Goal: Task Accomplishment & Management: Manage account settings

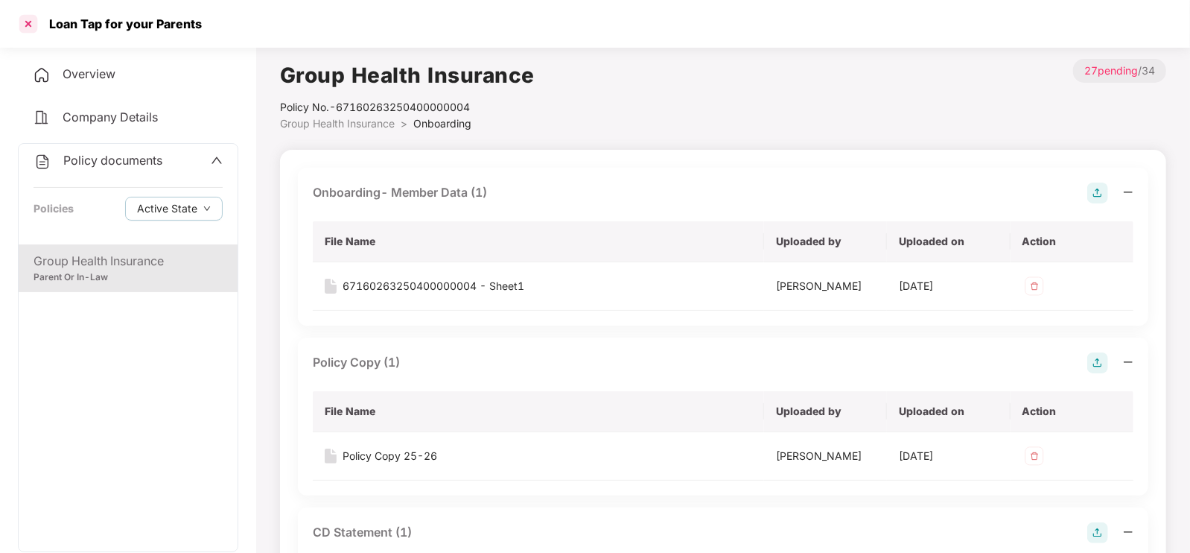
click at [28, 25] on div at bounding box center [28, 24] width 24 height 24
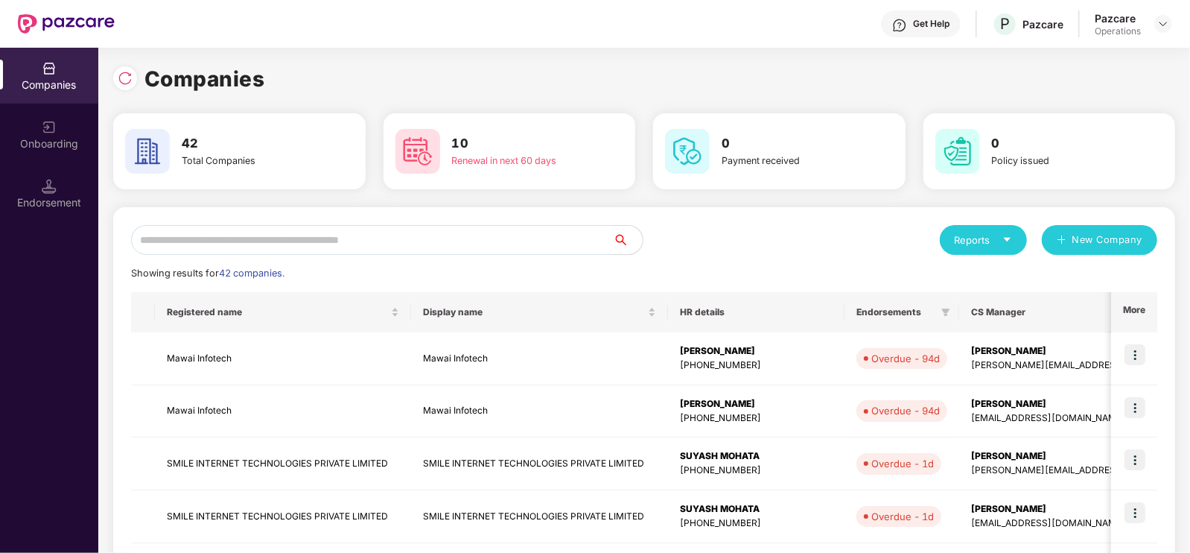
click at [237, 235] on input "text" at bounding box center [372, 240] width 482 height 30
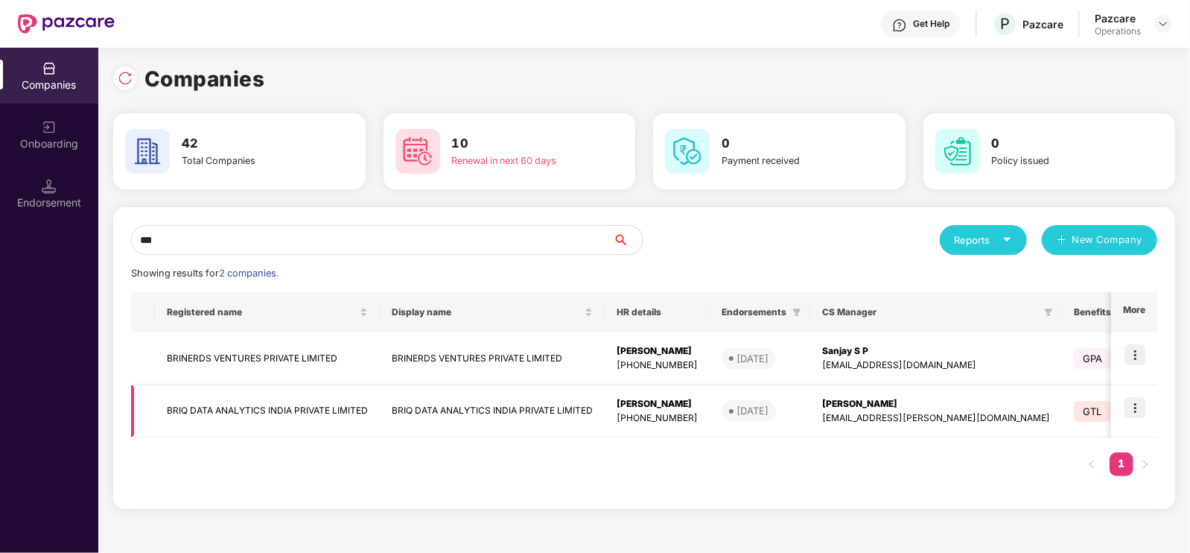
type input "***"
click at [241, 401] on td "BRIQ DATA ANALYTICS INDIA PRIVATE LIMITED" at bounding box center [267, 411] width 225 height 53
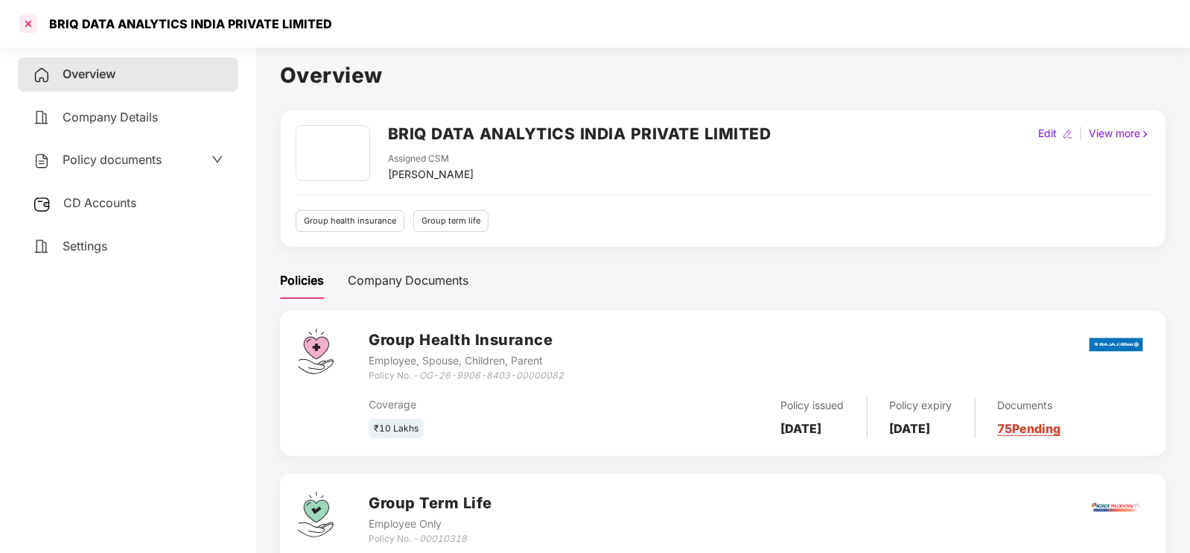
click at [32, 25] on div at bounding box center [28, 24] width 24 height 24
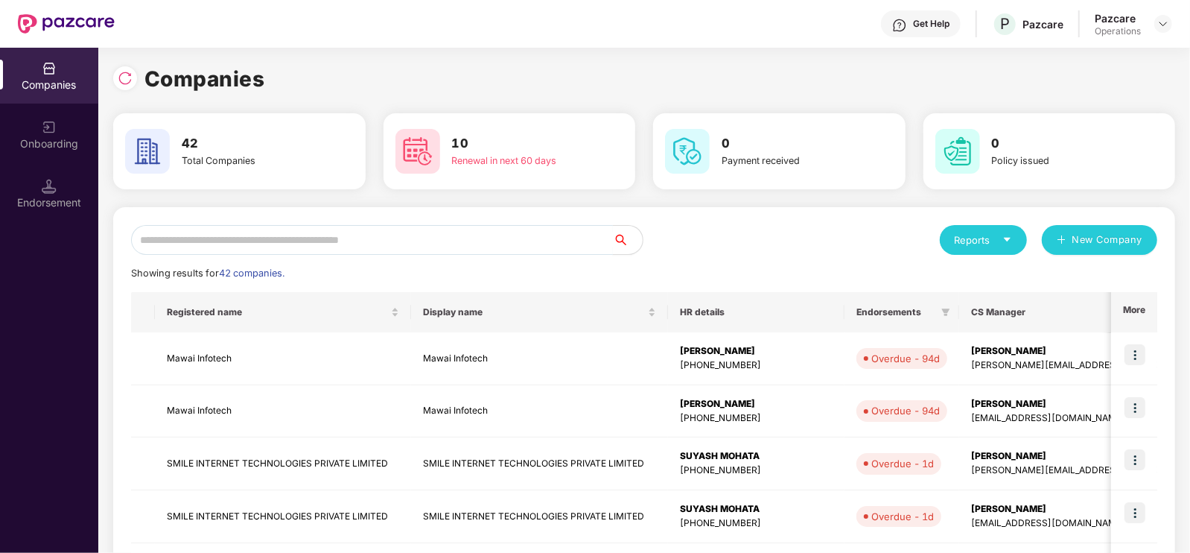
click at [310, 234] on input "text" at bounding box center [372, 240] width 482 height 30
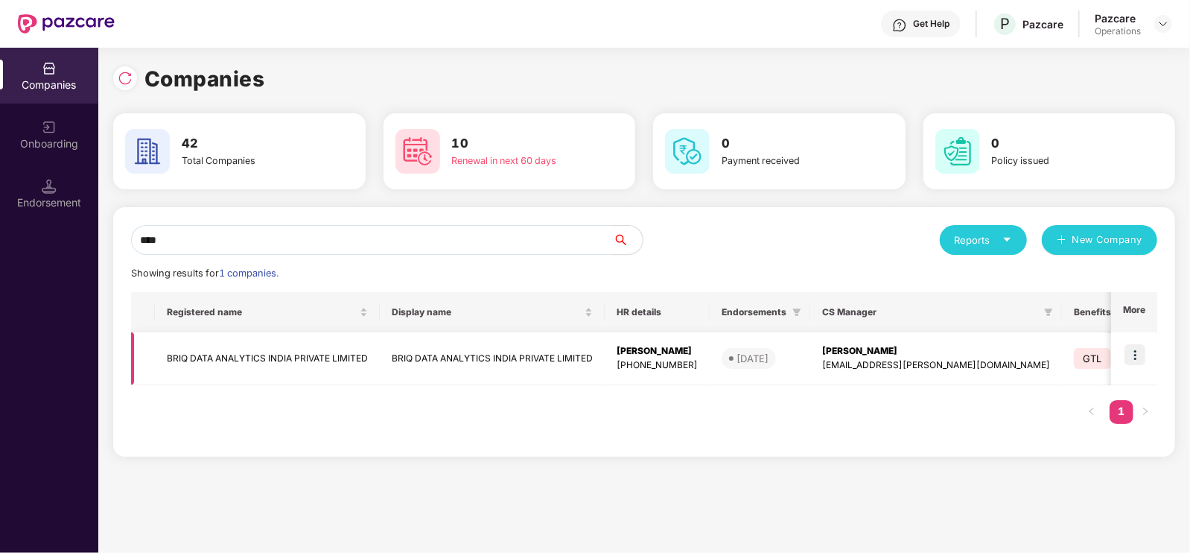
type input "****"
click at [1136, 352] on img at bounding box center [1135, 354] width 21 height 21
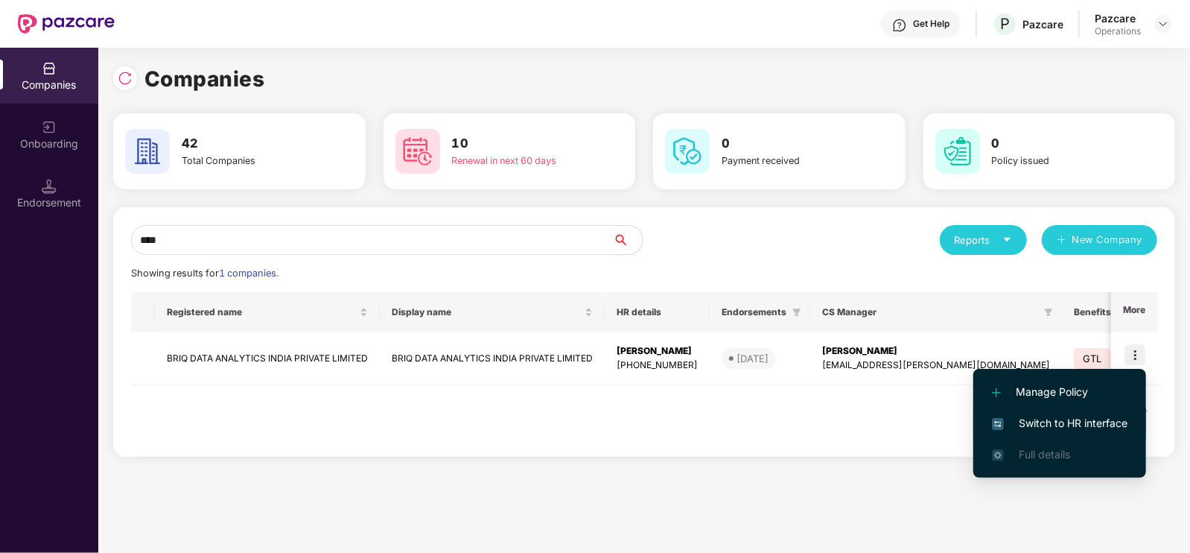
click at [1062, 415] on span "Switch to HR interface" at bounding box center [1060, 423] width 136 height 16
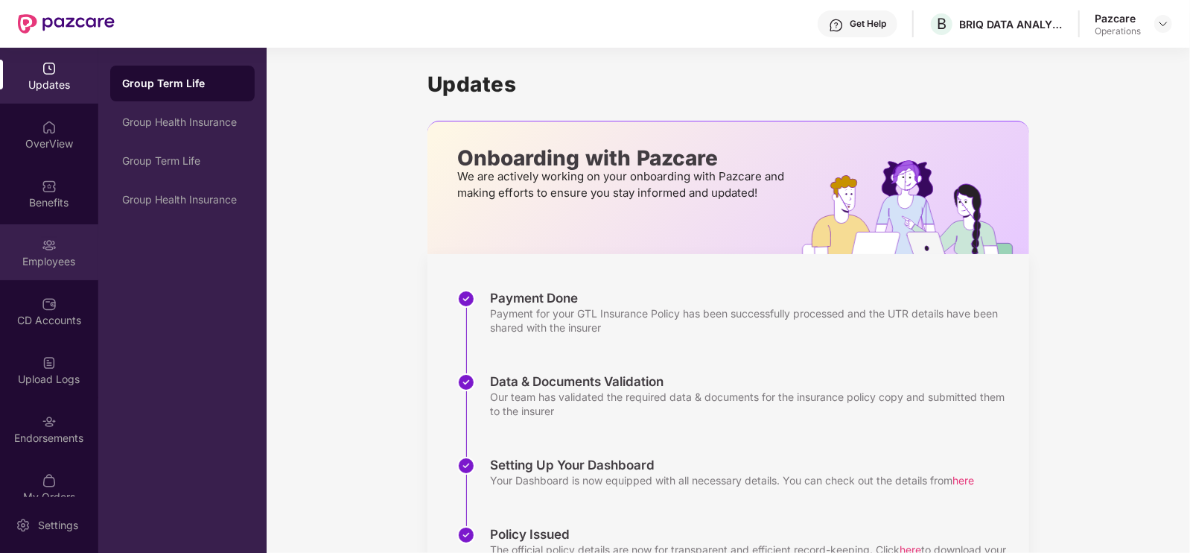
click at [51, 252] on div "Employees" at bounding box center [49, 252] width 98 height 56
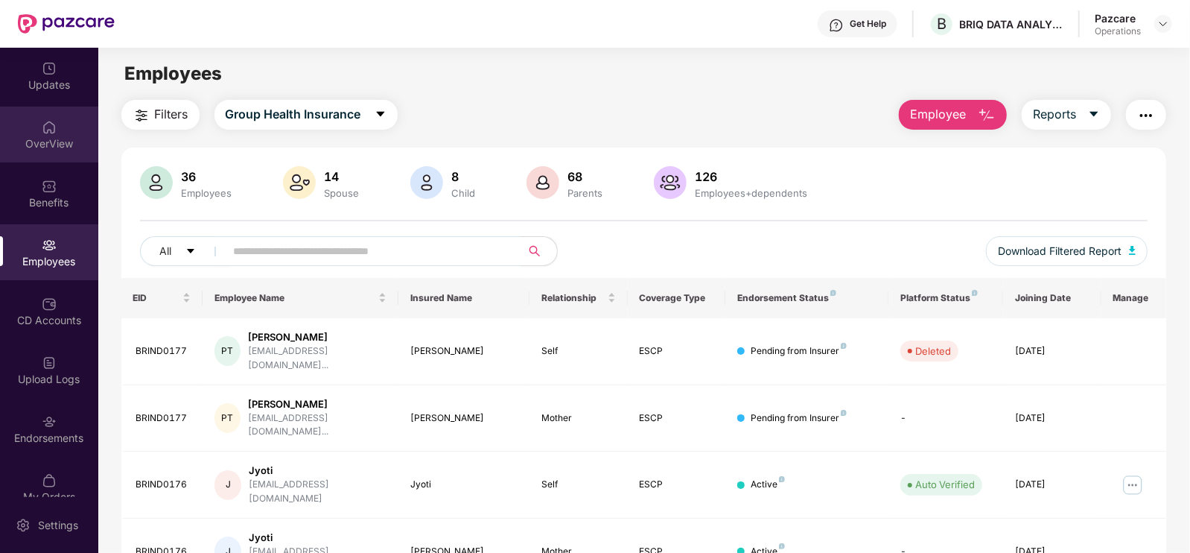
click at [45, 123] on img at bounding box center [49, 127] width 15 height 15
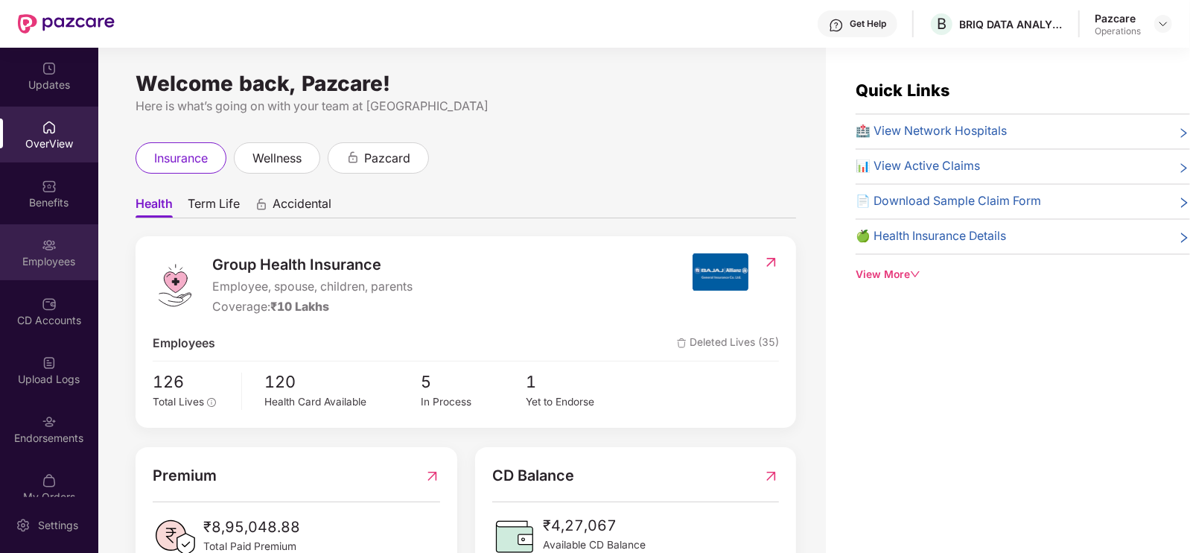
click at [60, 255] on div "Employees" at bounding box center [49, 261] width 98 height 15
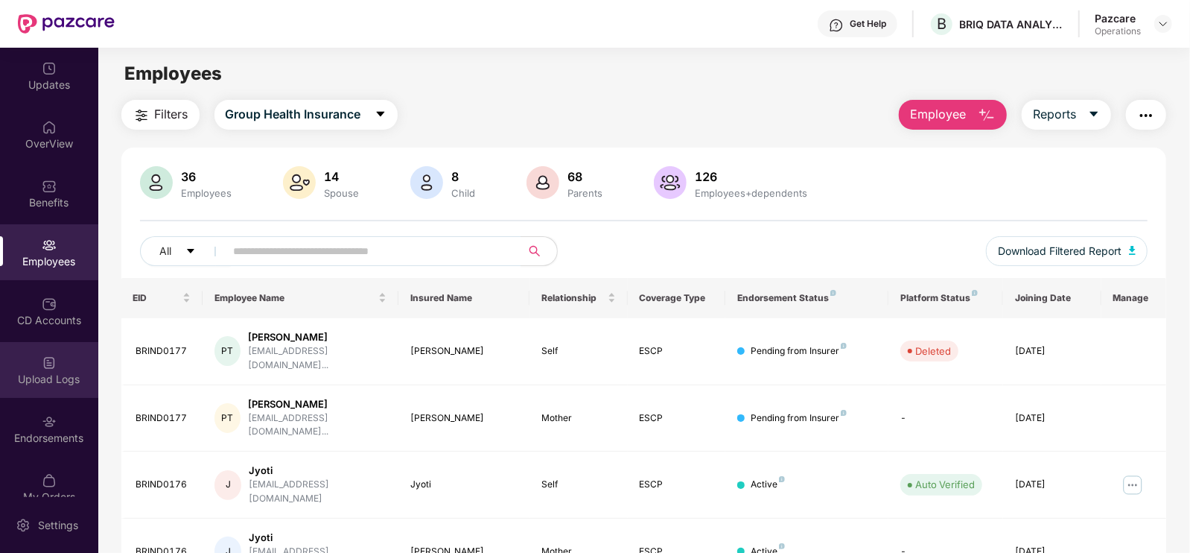
click at [56, 372] on div "Upload Logs" at bounding box center [49, 379] width 98 height 15
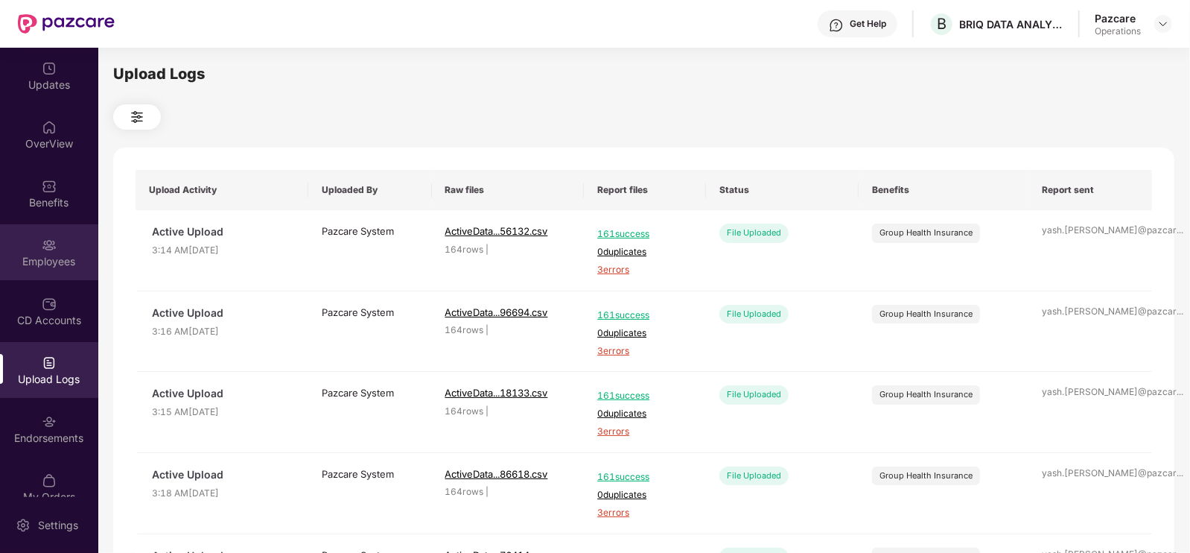
click at [54, 261] on div "Employees" at bounding box center [49, 261] width 98 height 15
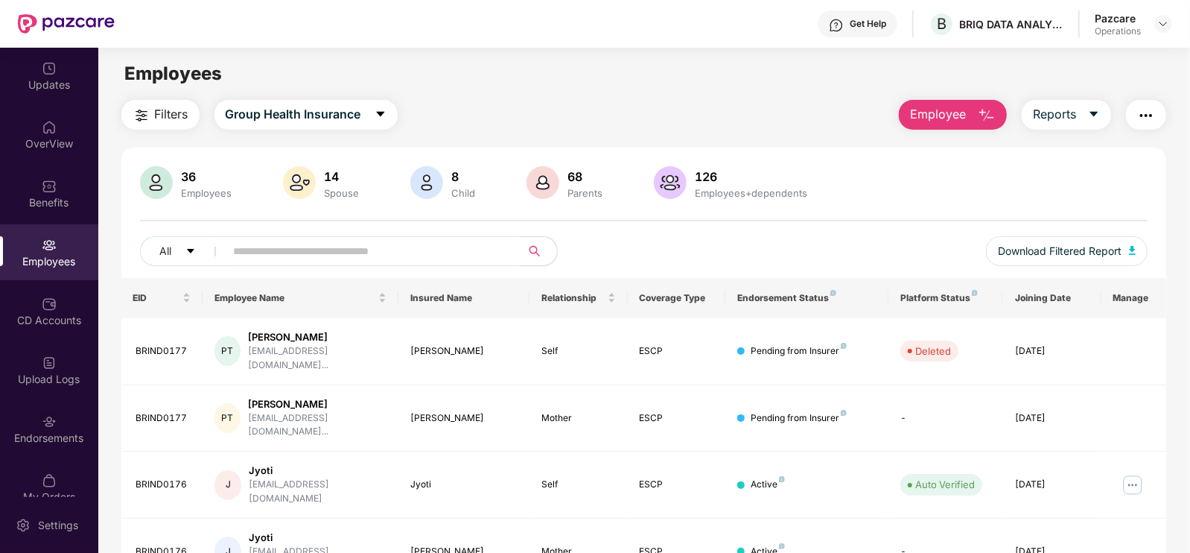
click at [158, 118] on span "Filters" at bounding box center [172, 114] width 34 height 19
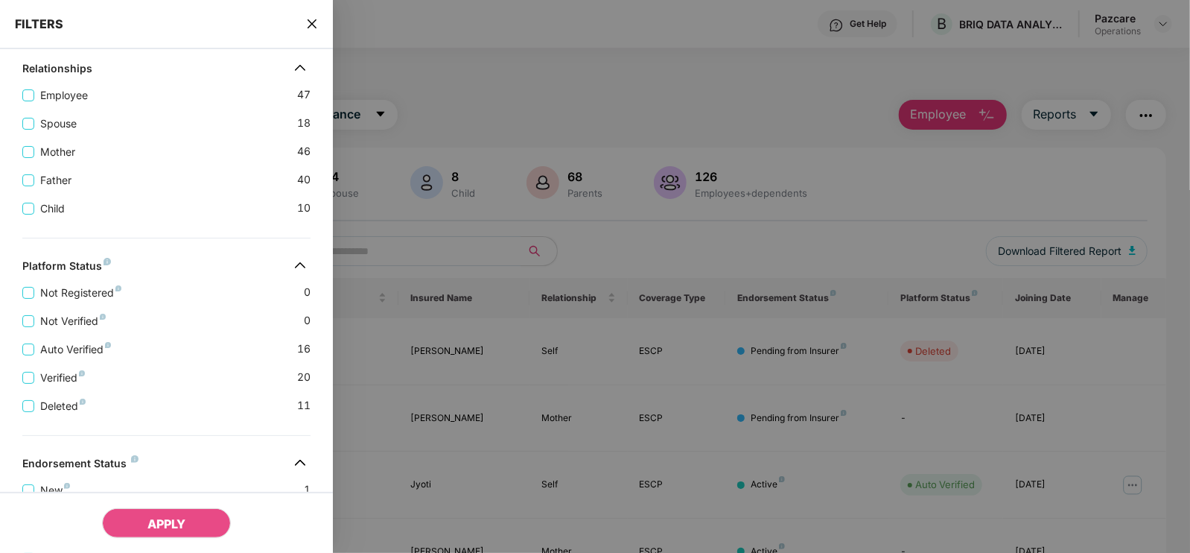
scroll to position [470, 0]
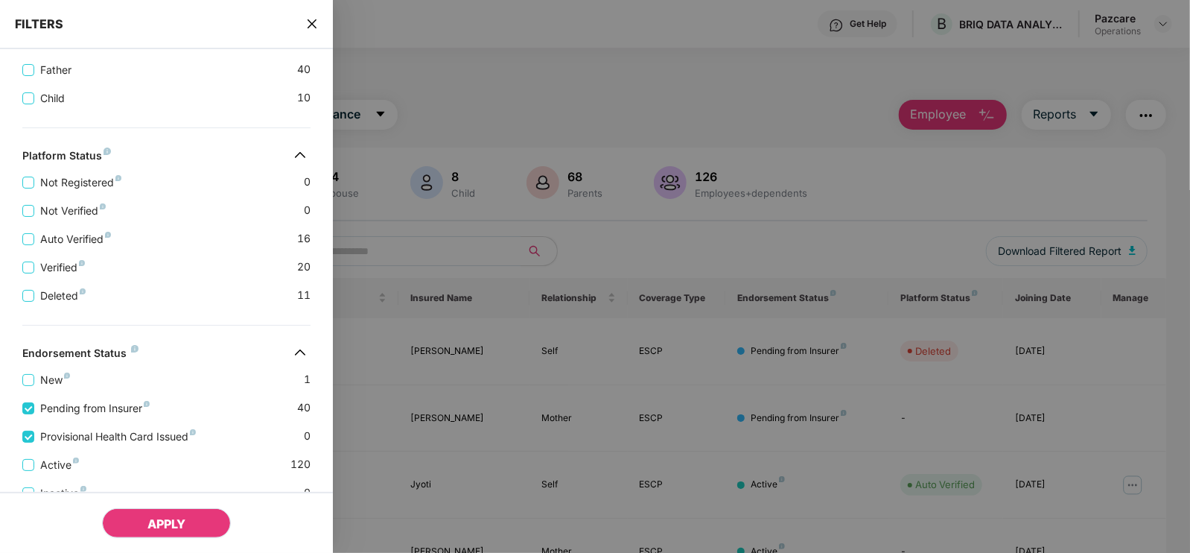
click at [190, 525] on button "APPLY" at bounding box center [166, 523] width 129 height 30
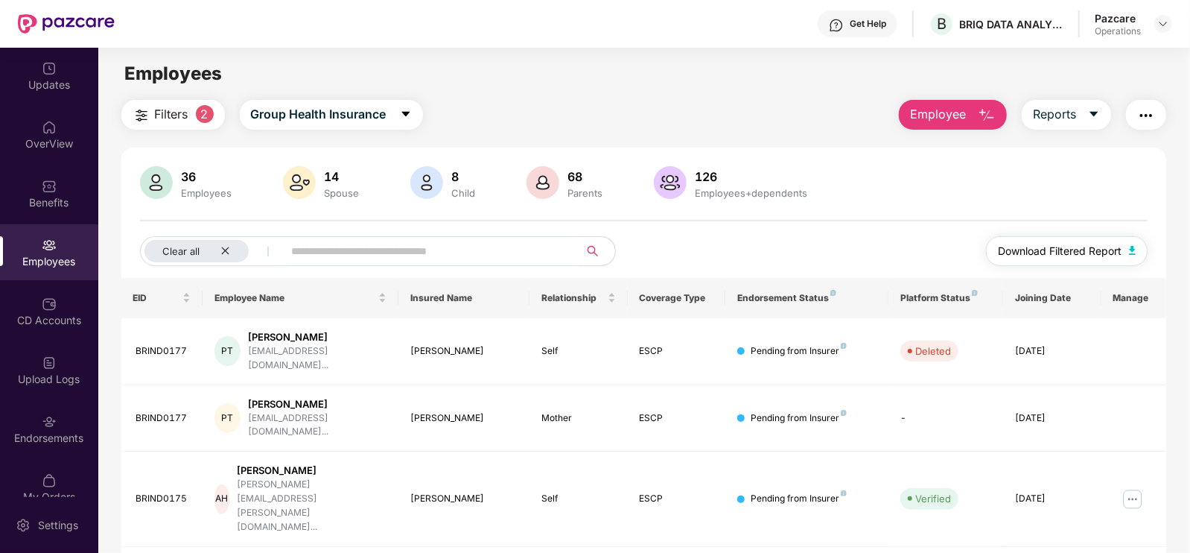
click at [1062, 255] on span "Download Filtered Report" at bounding box center [1060, 251] width 124 height 16
click at [1147, 119] on img "button" at bounding box center [1147, 116] width 18 height 18
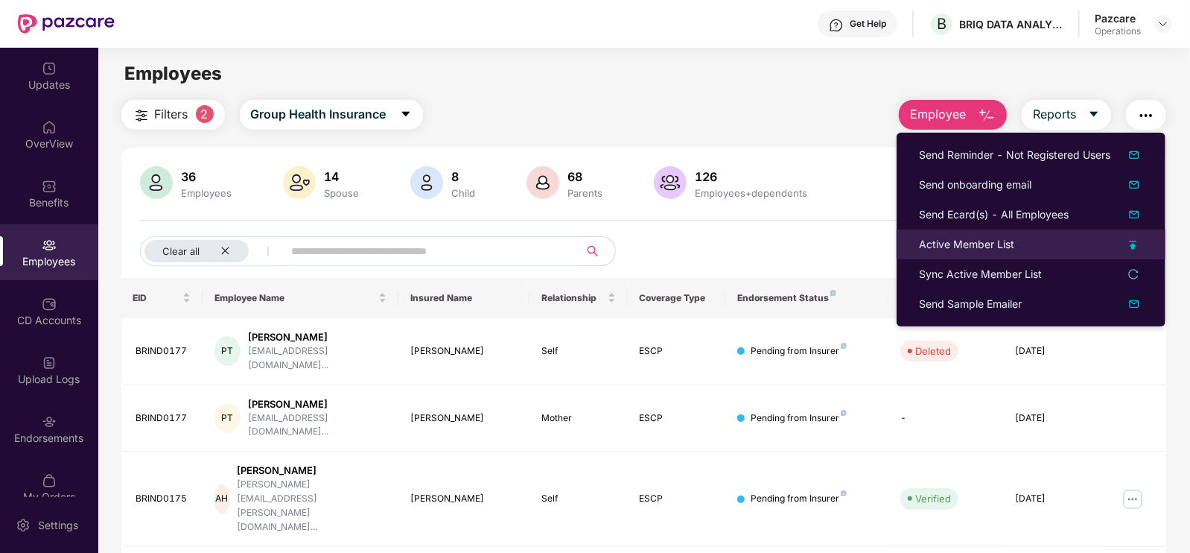
click at [984, 236] on div "Active Member List" at bounding box center [966, 244] width 95 height 16
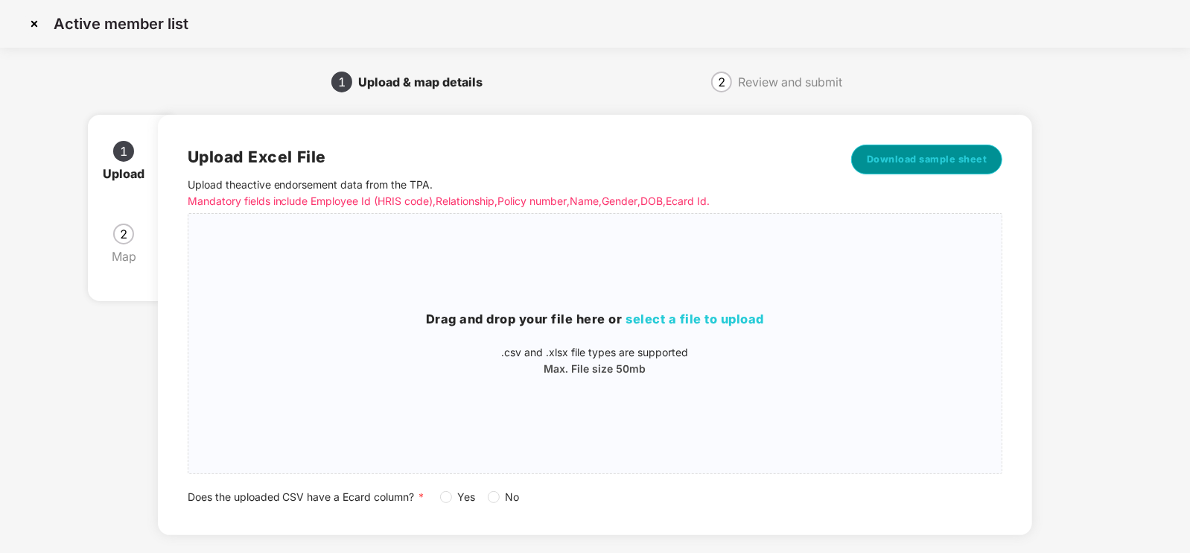
click at [919, 158] on span "Download sample sheet" at bounding box center [927, 159] width 121 height 15
click at [609, 341] on div "Drag and drop your file here or select a file to upload .csv and .xlsx file typ…" at bounding box center [595, 343] width 814 height 67
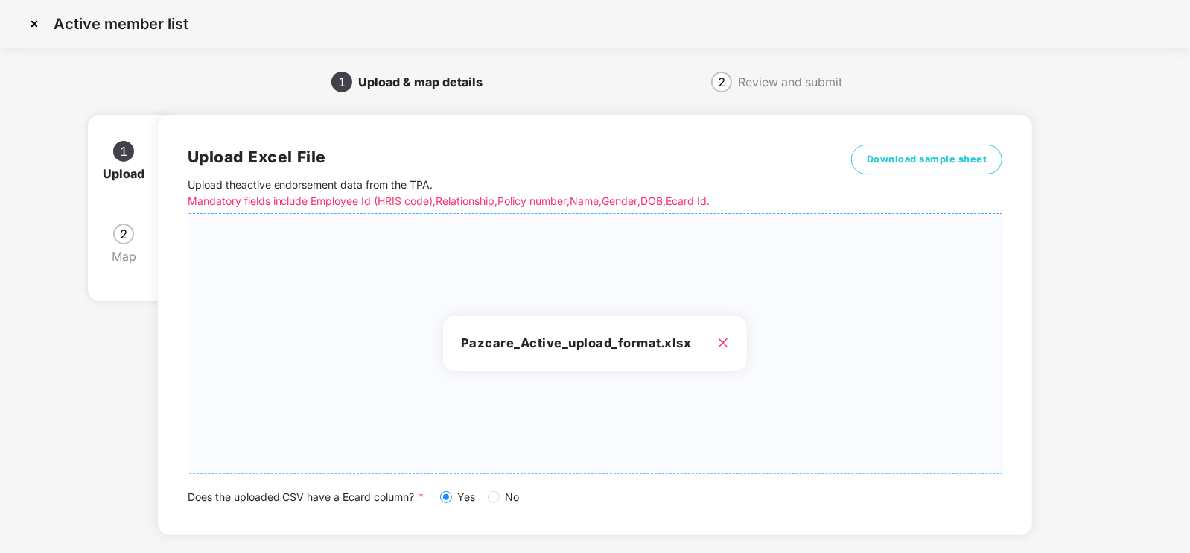
scroll to position [75, 0]
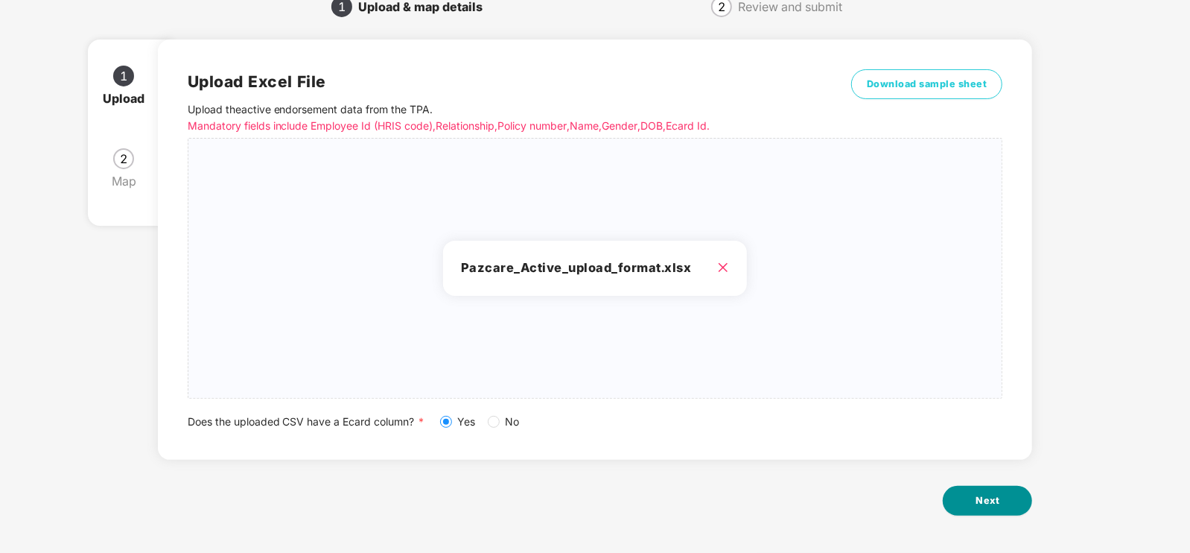
click at [1009, 505] on button "Next" at bounding box center [987, 501] width 89 height 30
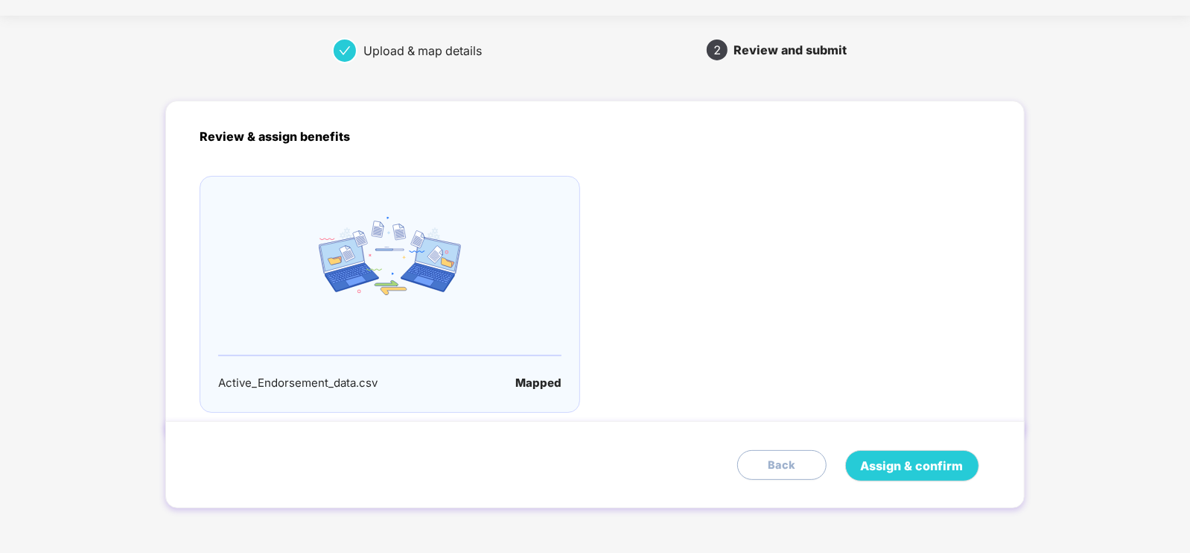
scroll to position [0, 0]
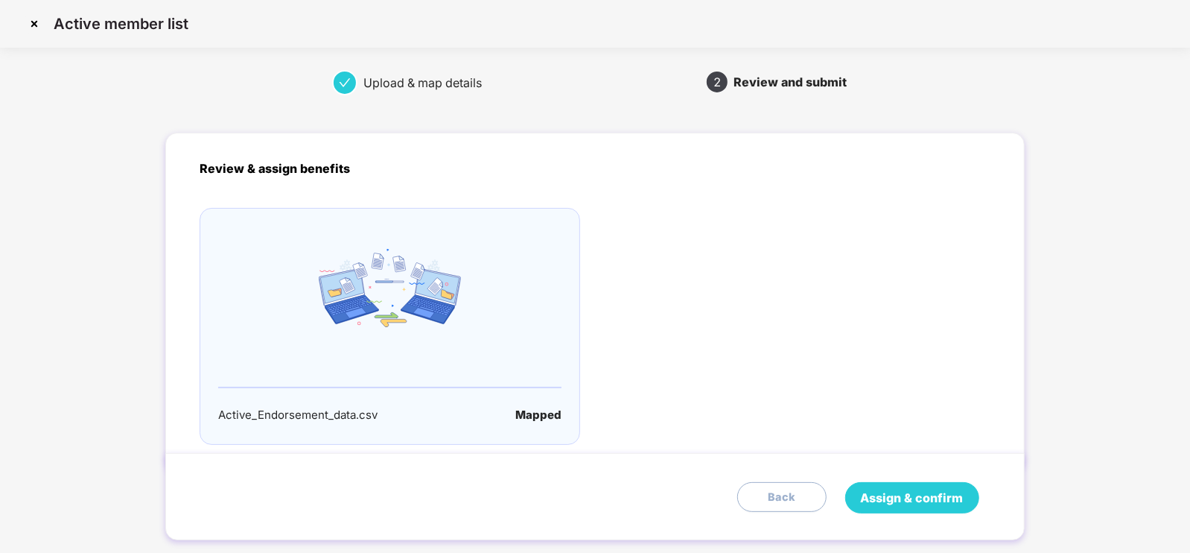
click at [909, 496] on span "Assign & confirm" at bounding box center [912, 498] width 103 height 19
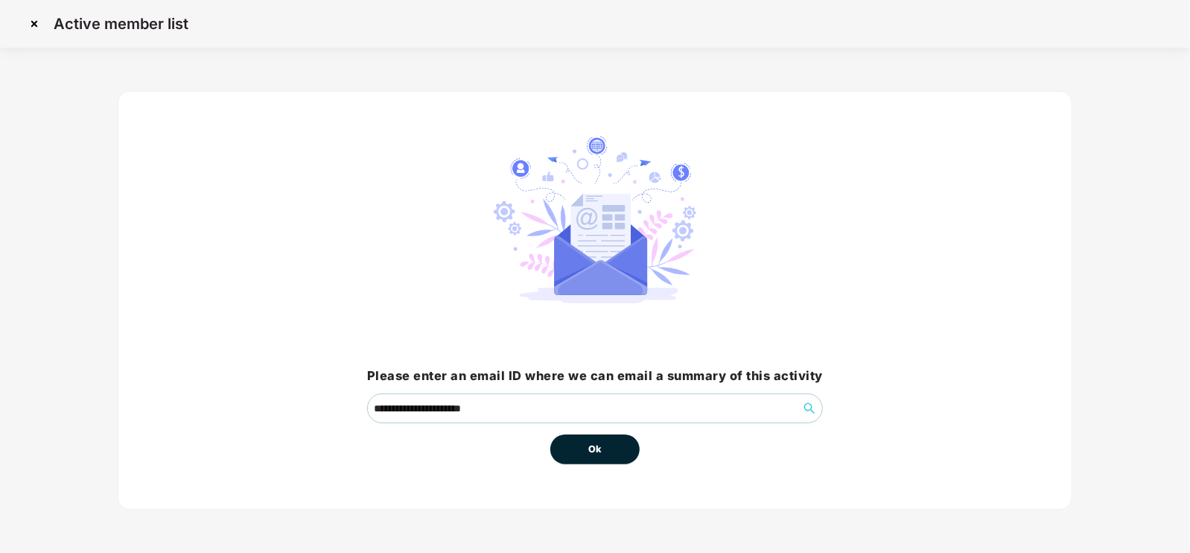
click at [588, 449] on span "Ok" at bounding box center [594, 449] width 13 height 15
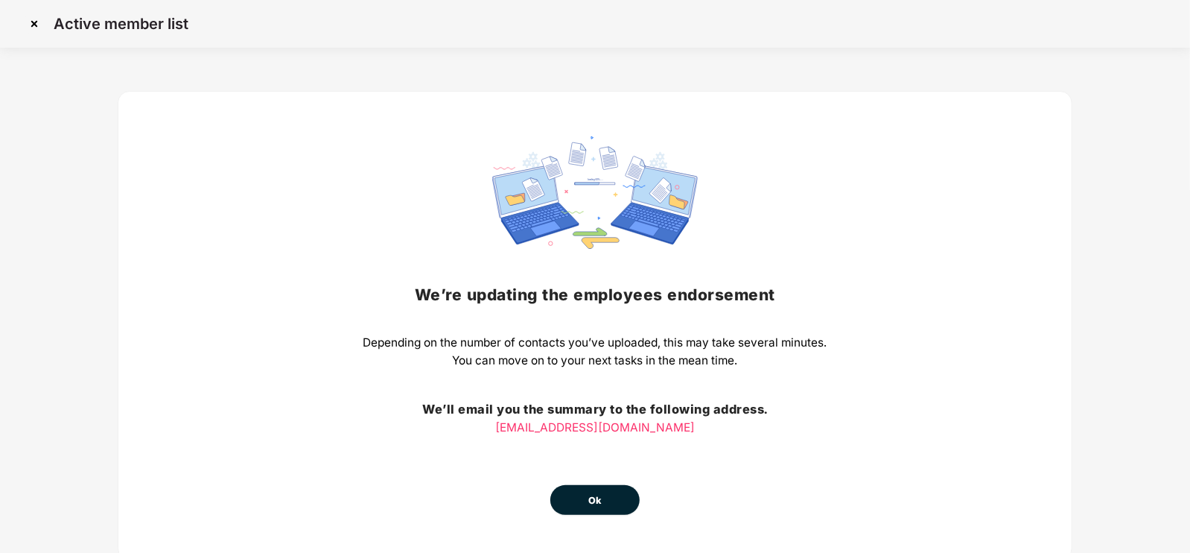
click at [618, 507] on button "Ok" at bounding box center [594, 500] width 89 height 30
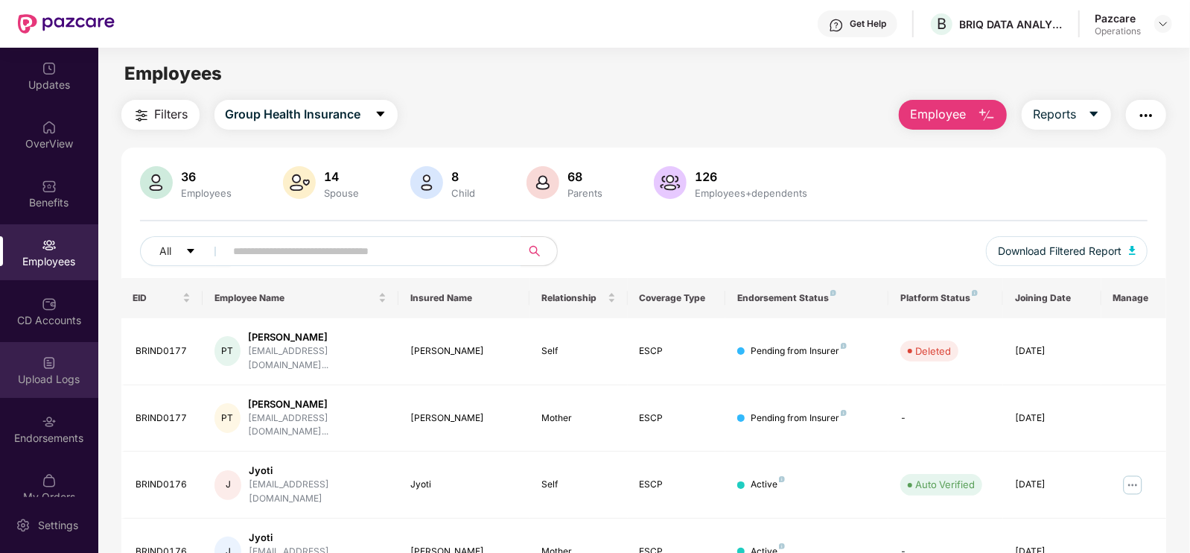
click at [37, 369] on div "Upload Logs" at bounding box center [49, 370] width 98 height 56
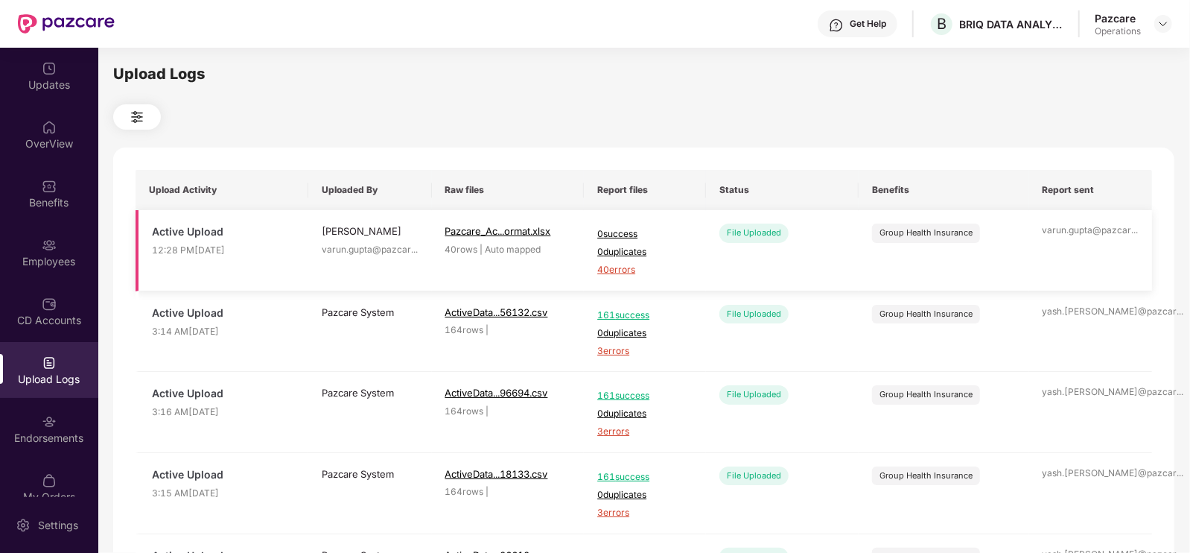
click at [632, 266] on span "40 errors" at bounding box center [644, 270] width 95 height 14
click at [64, 254] on div "Employees" at bounding box center [49, 261] width 98 height 15
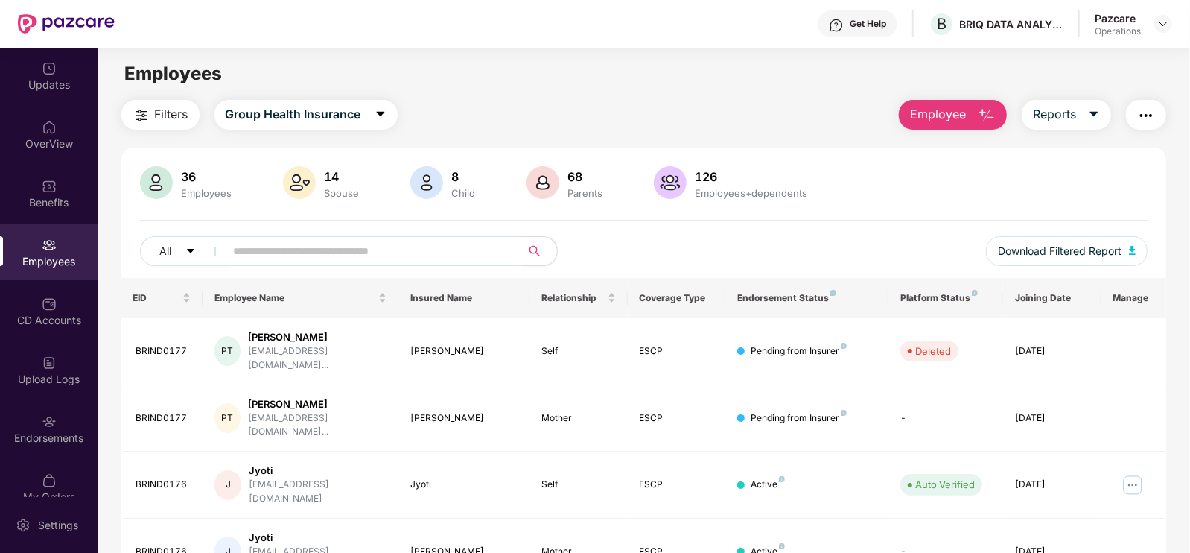
click at [1151, 115] on img "button" at bounding box center [1147, 116] width 18 height 18
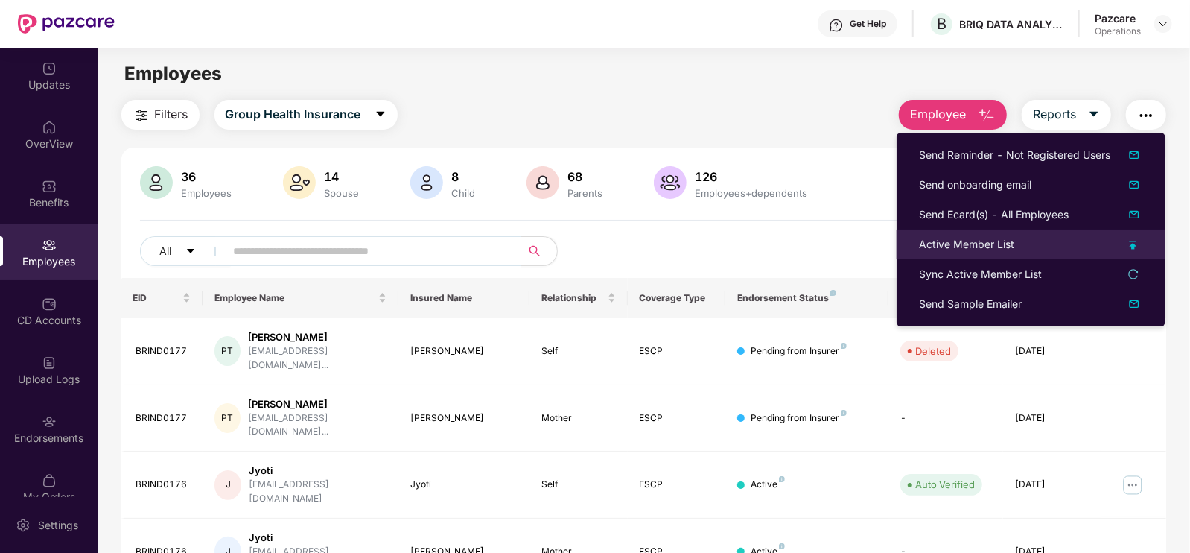
click at [1006, 244] on div "Active Member List" at bounding box center [966, 244] width 95 height 16
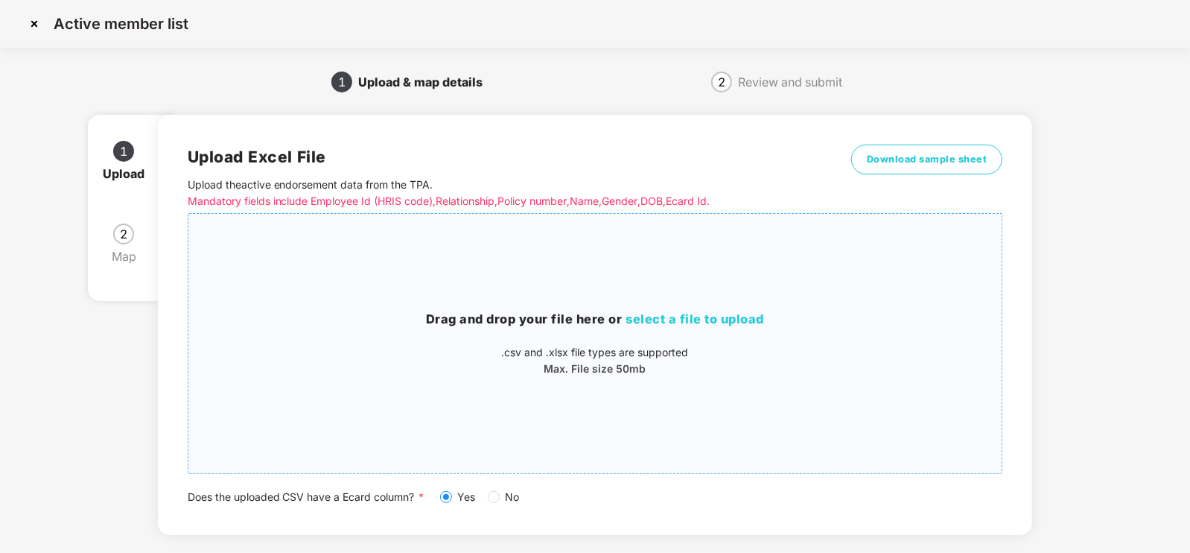
click at [689, 322] on span "select a file to upload" at bounding box center [695, 318] width 139 height 15
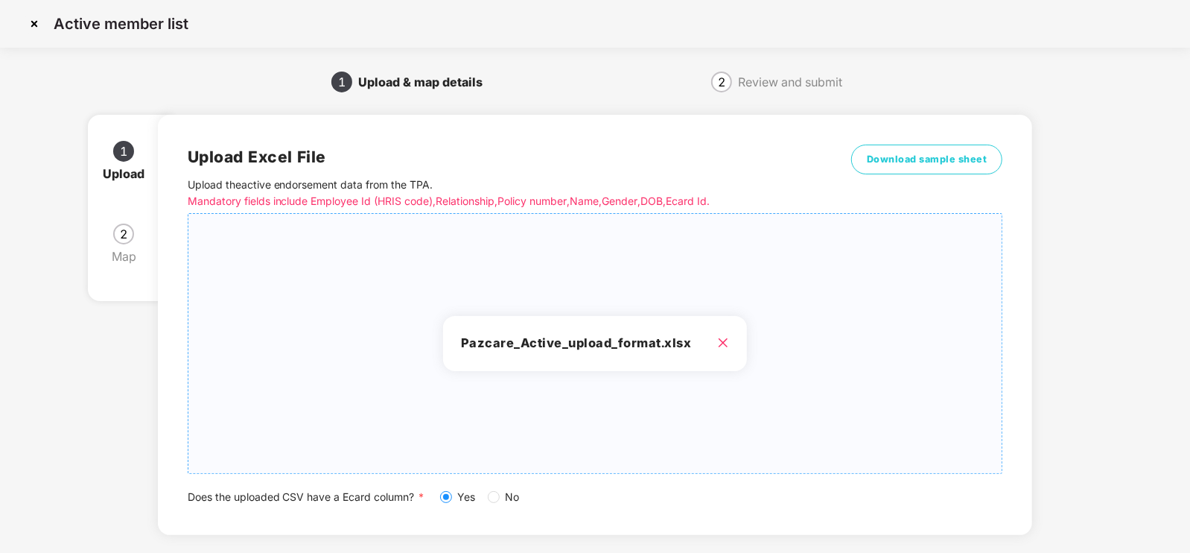
scroll to position [75, 0]
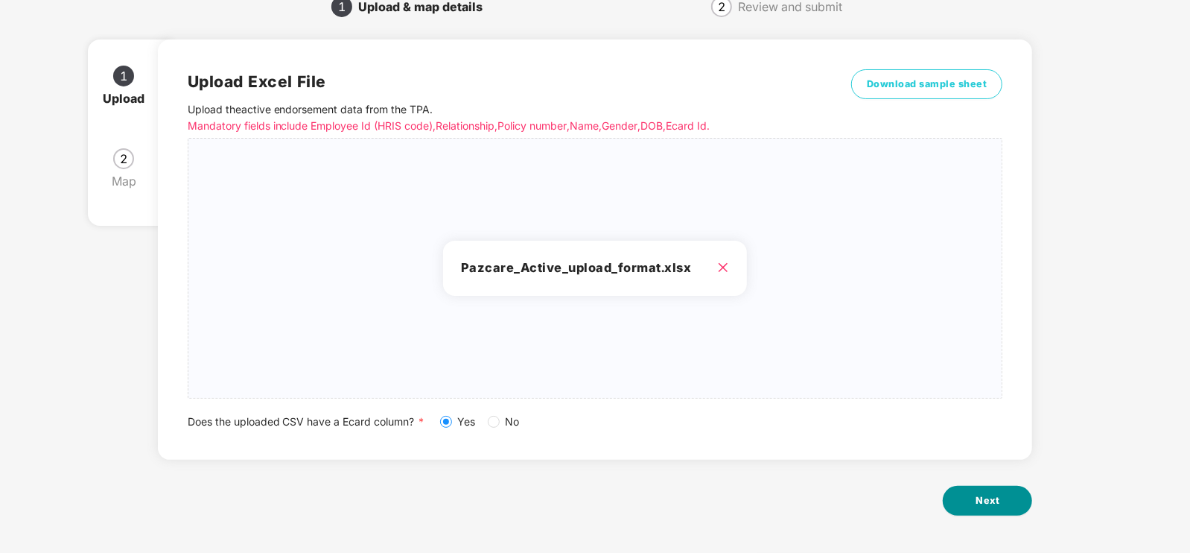
click at [1003, 504] on button "Next" at bounding box center [987, 501] width 89 height 30
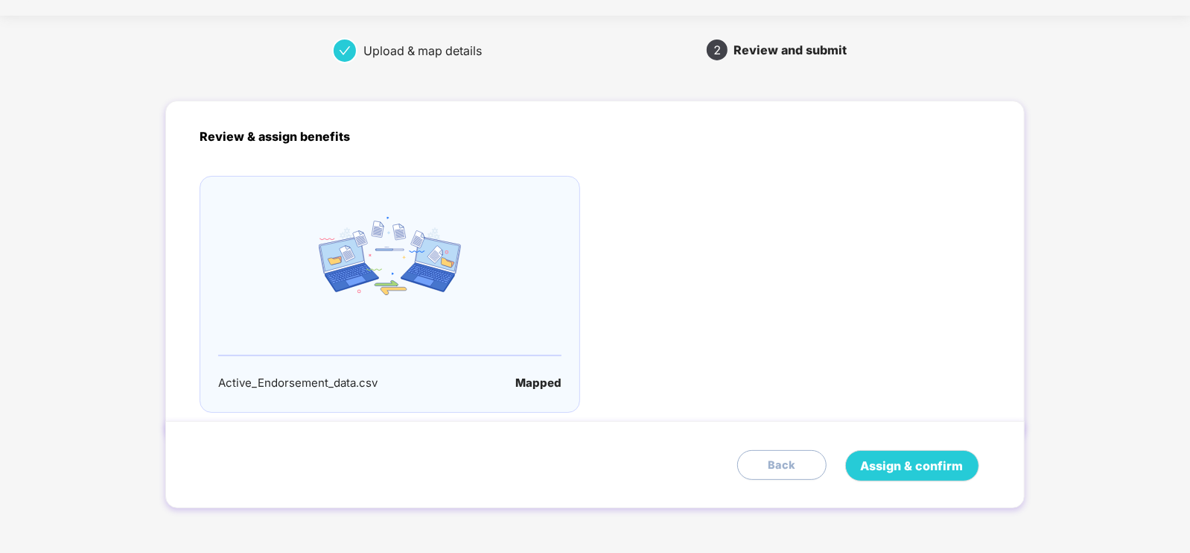
scroll to position [0, 0]
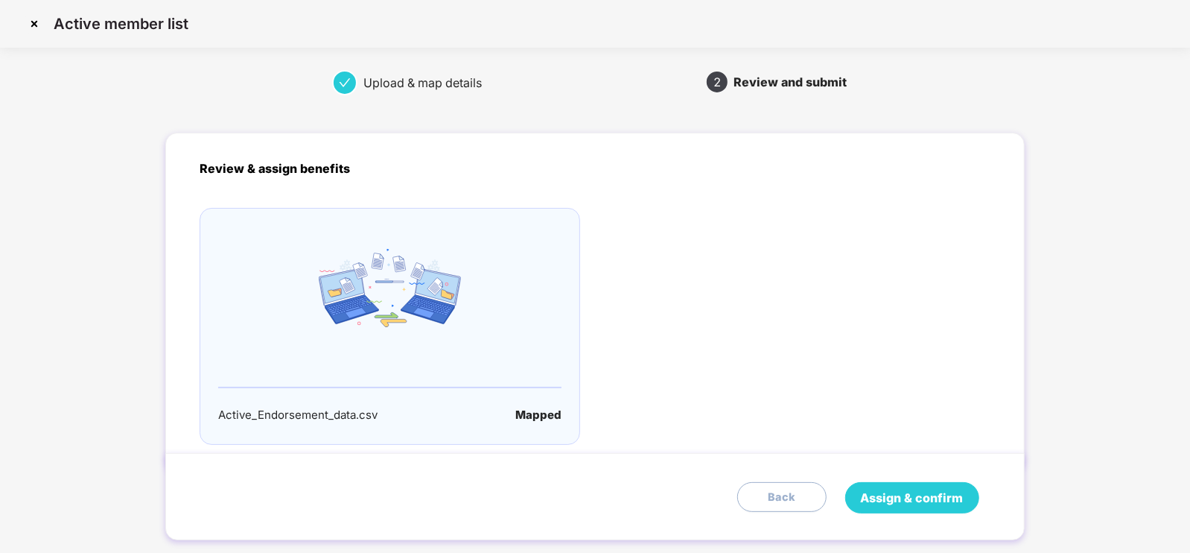
click at [918, 504] on span "Assign & confirm" at bounding box center [912, 498] width 103 height 19
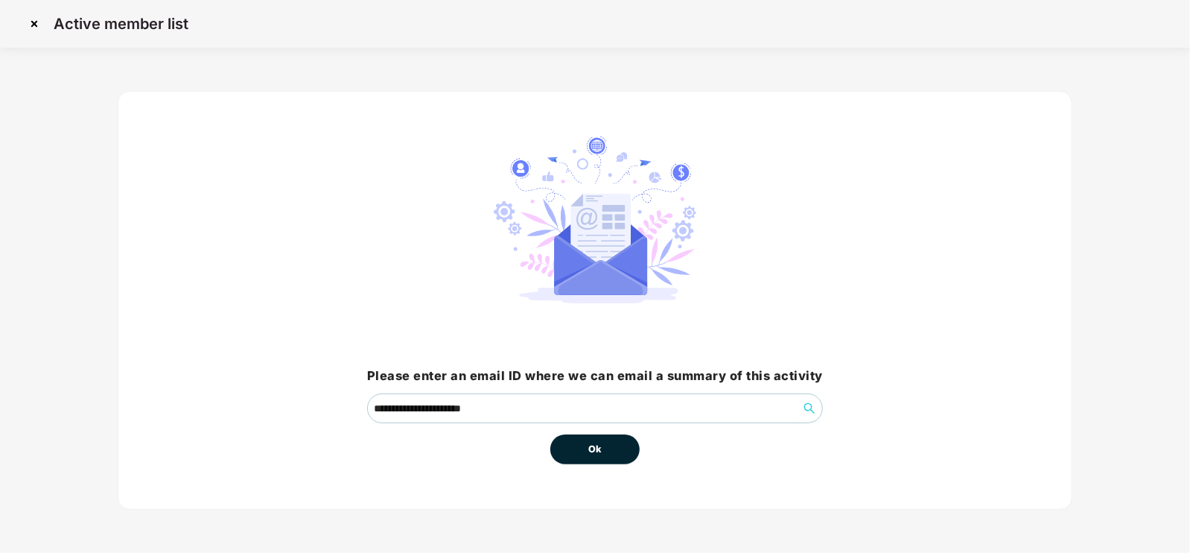
click at [593, 452] on span "Ok" at bounding box center [594, 449] width 13 height 15
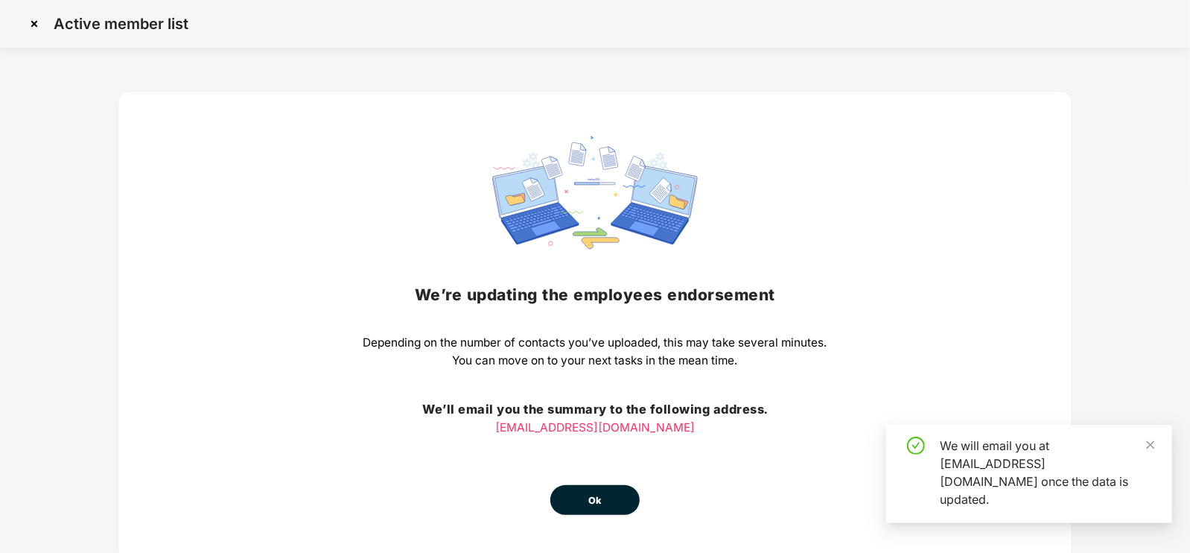
click at [624, 504] on button "Ok" at bounding box center [594, 500] width 89 height 30
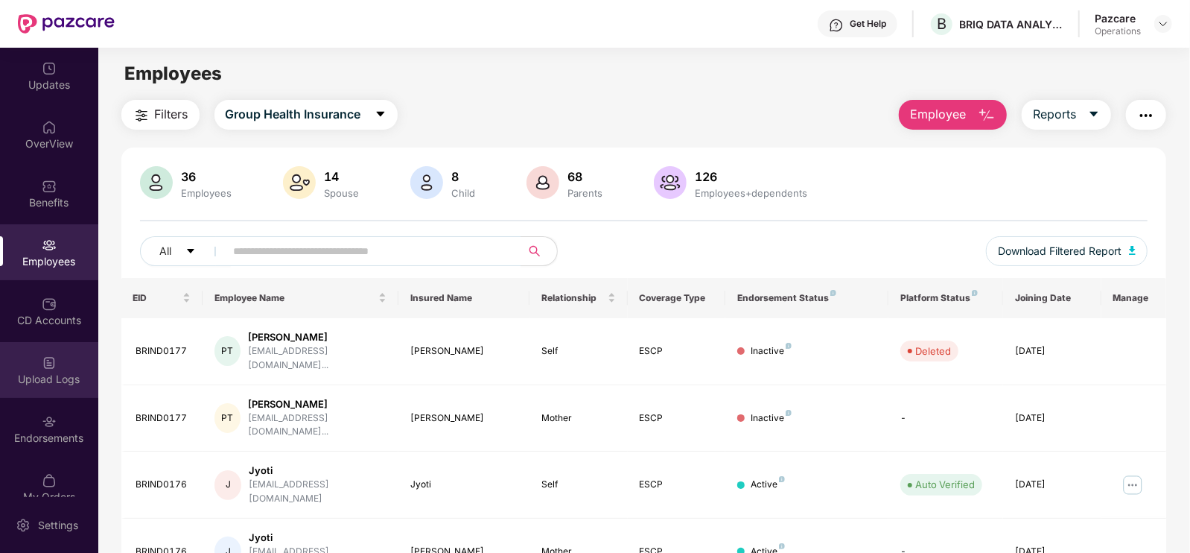
click at [66, 367] on div "Upload Logs" at bounding box center [49, 370] width 98 height 56
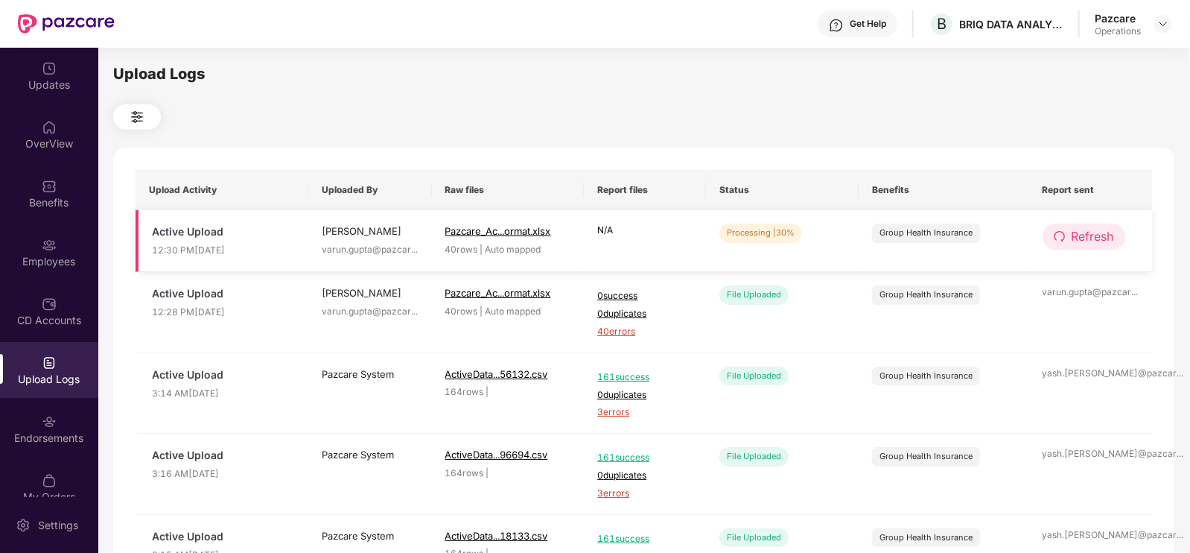
click at [1104, 234] on span "Refresh" at bounding box center [1093, 236] width 42 height 19
click at [1099, 232] on span "Refresh" at bounding box center [1093, 236] width 42 height 19
click at [1099, 232] on span "Refresh" at bounding box center [1094, 236] width 42 height 19
click at [1066, 241] on button "Refresh" at bounding box center [1084, 236] width 83 height 26
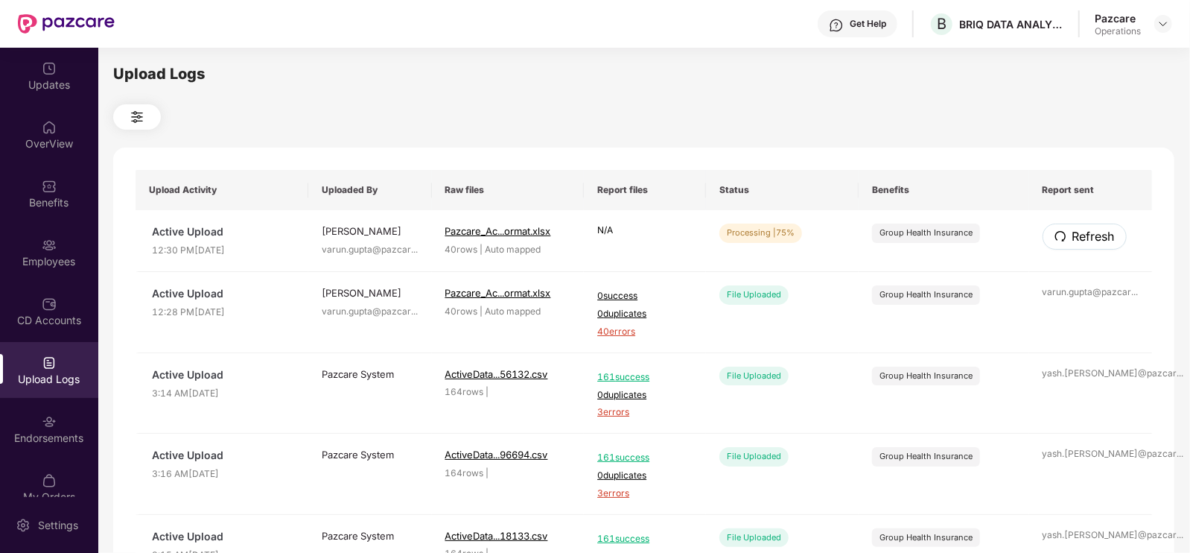
click at [1066, 241] on button "Refresh" at bounding box center [1085, 236] width 84 height 26
click at [1098, 234] on span "Refresh" at bounding box center [1093, 236] width 42 height 19
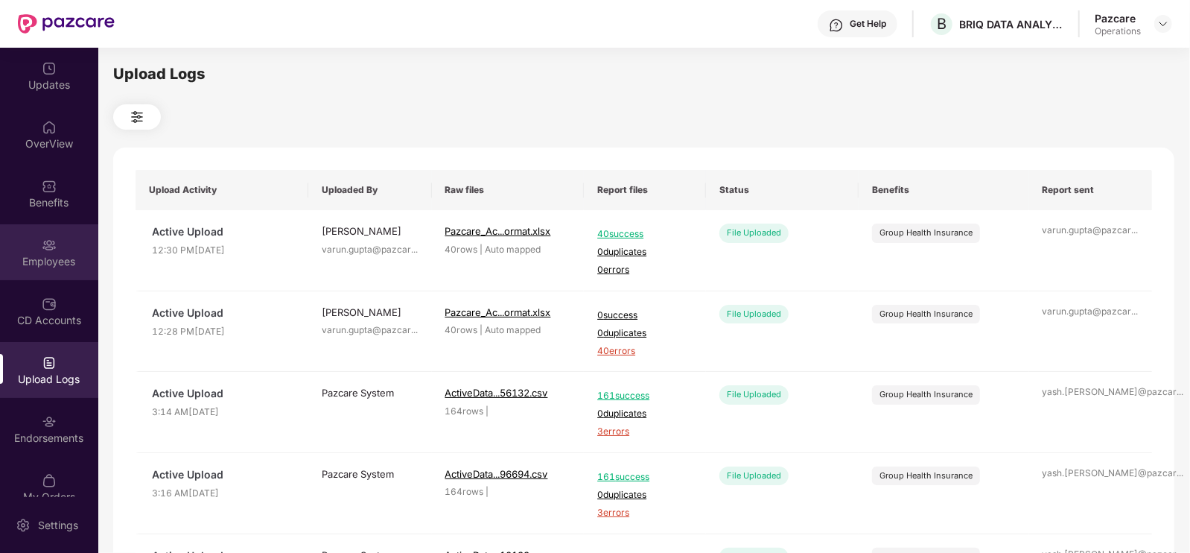
click at [53, 261] on div "Employees" at bounding box center [49, 261] width 98 height 15
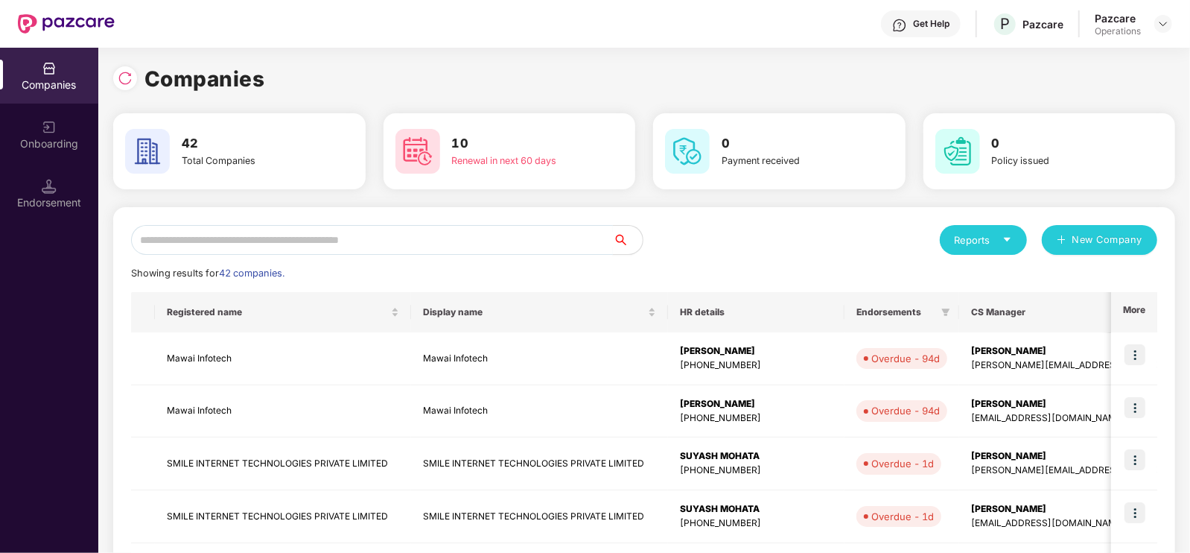
click at [261, 238] on input "text" at bounding box center [372, 240] width 482 height 30
type input "*"
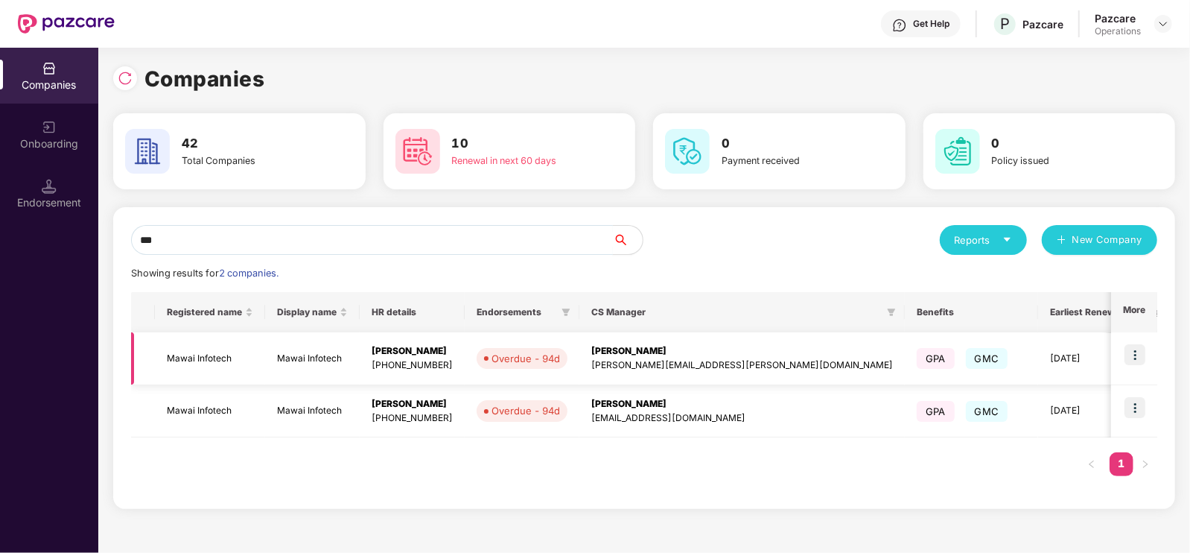
type input "***"
click at [1131, 356] on img at bounding box center [1135, 354] width 21 height 21
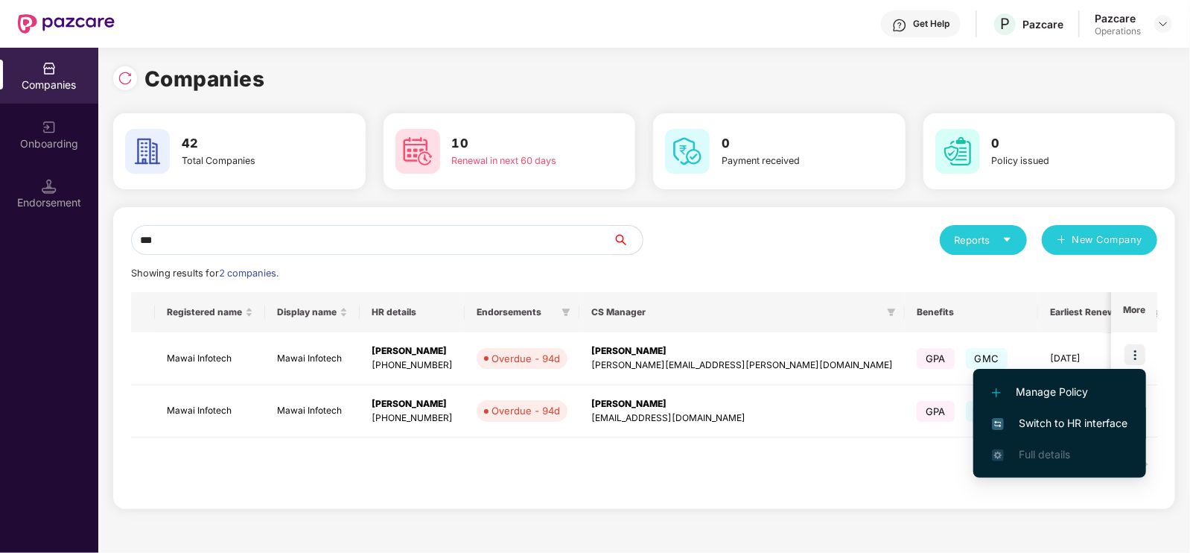
click at [1077, 425] on span "Switch to HR interface" at bounding box center [1060, 423] width 136 height 16
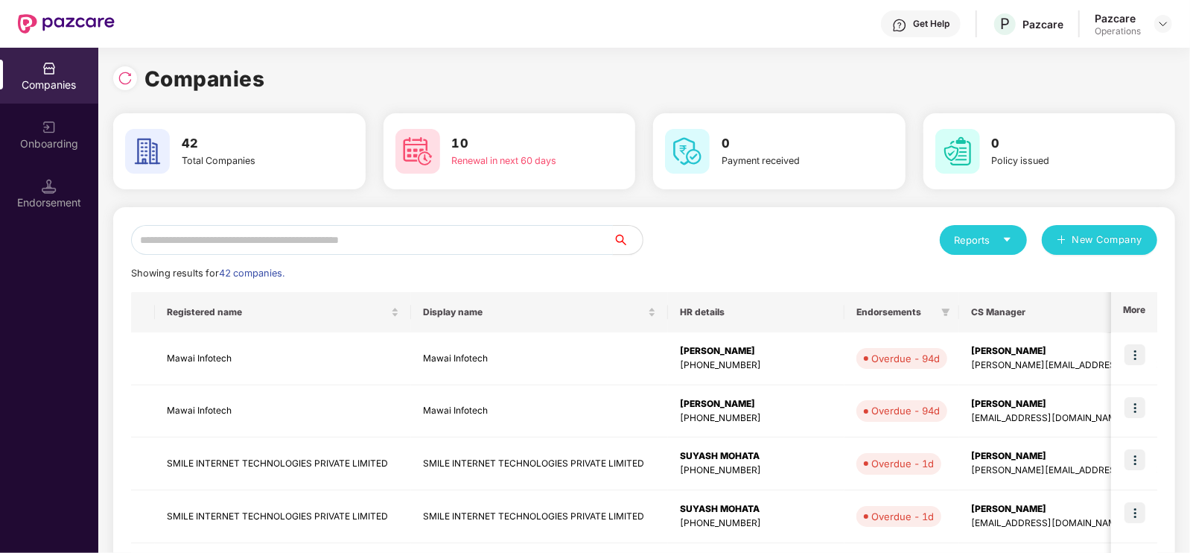
click at [180, 231] on input "text" at bounding box center [372, 240] width 482 height 30
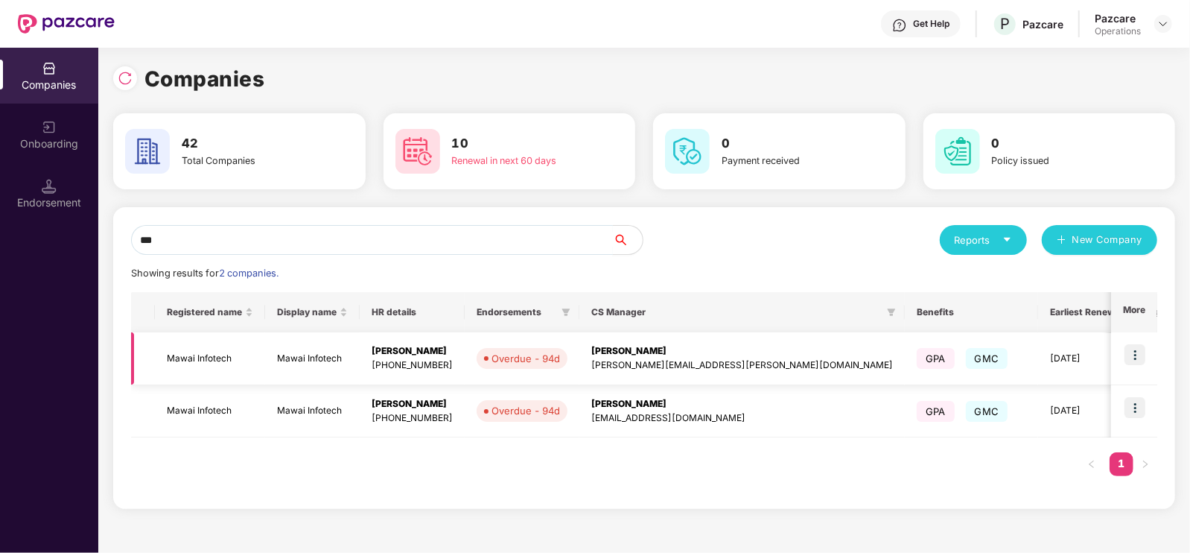
type input "***"
click at [203, 365] on td "Mawai Infotech" at bounding box center [210, 358] width 110 height 53
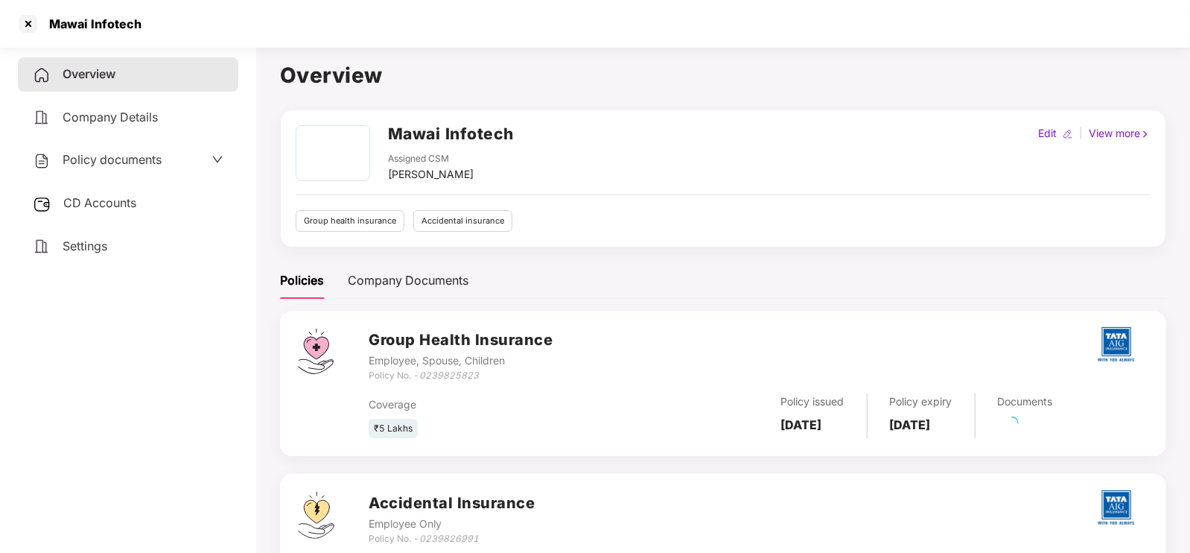
click at [89, 211] on div "CD Accounts" at bounding box center [128, 203] width 220 height 34
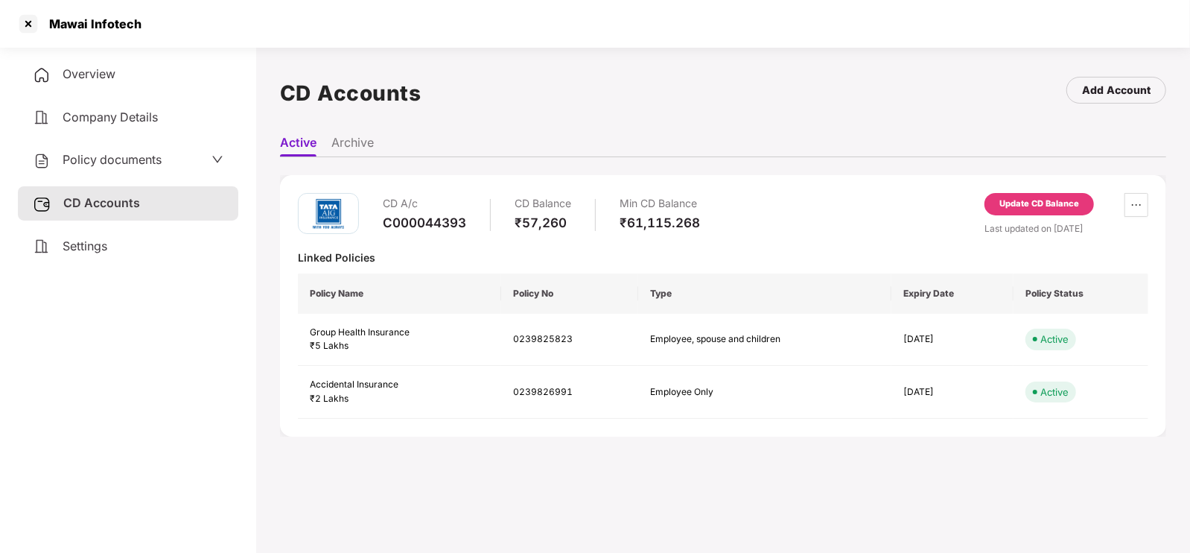
click at [1024, 201] on div "Update CD Balance" at bounding box center [1040, 203] width 80 height 13
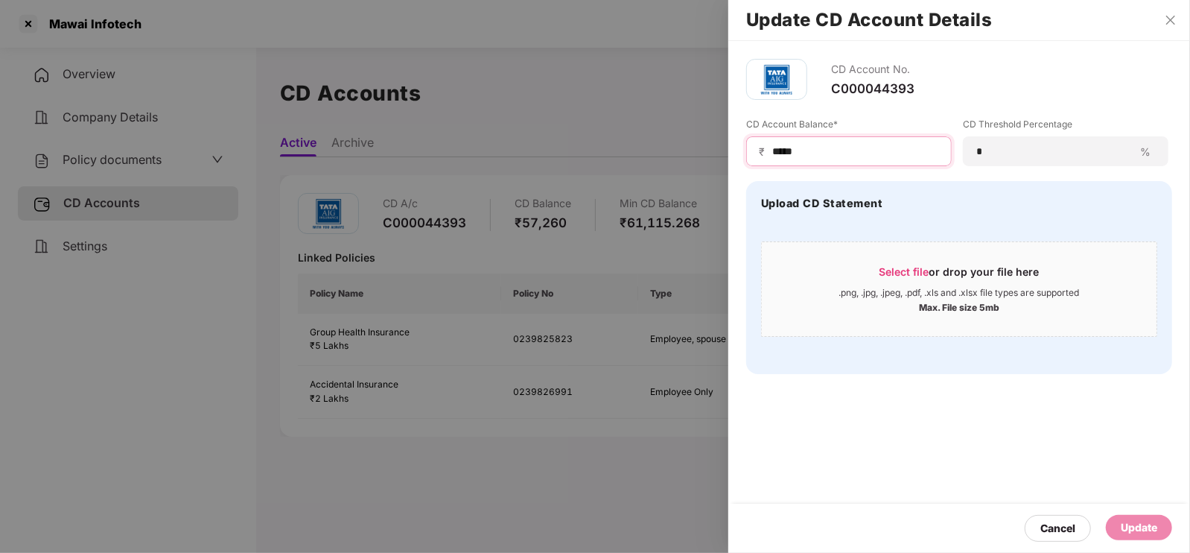
click at [807, 150] on input "*****" at bounding box center [855, 152] width 168 height 16
type input "*****"
click at [1148, 519] on div "Update" at bounding box center [1139, 527] width 37 height 16
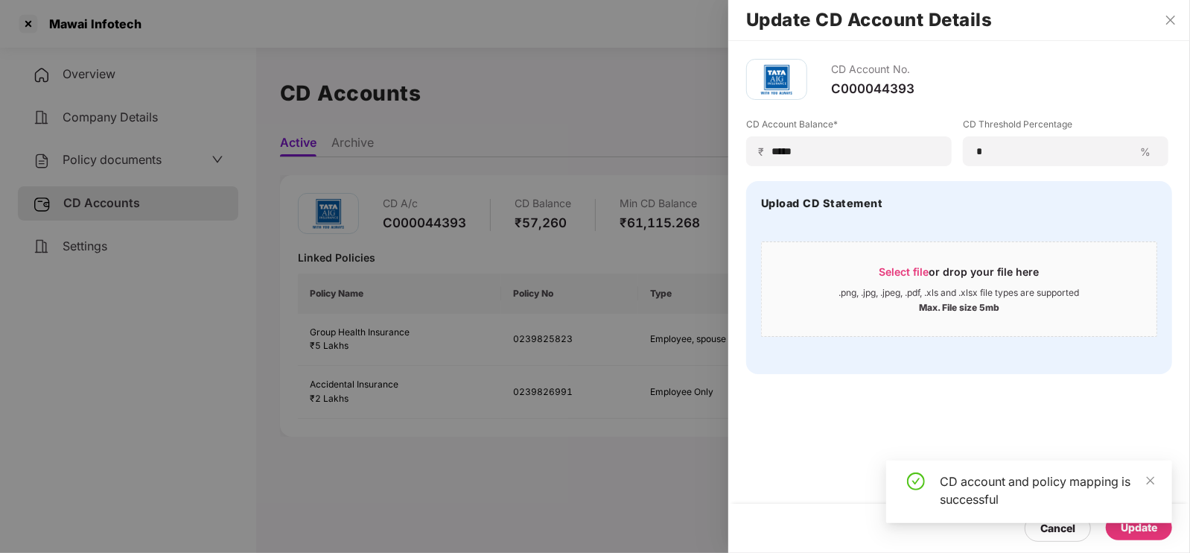
click at [667, 477] on div at bounding box center [595, 276] width 1190 height 553
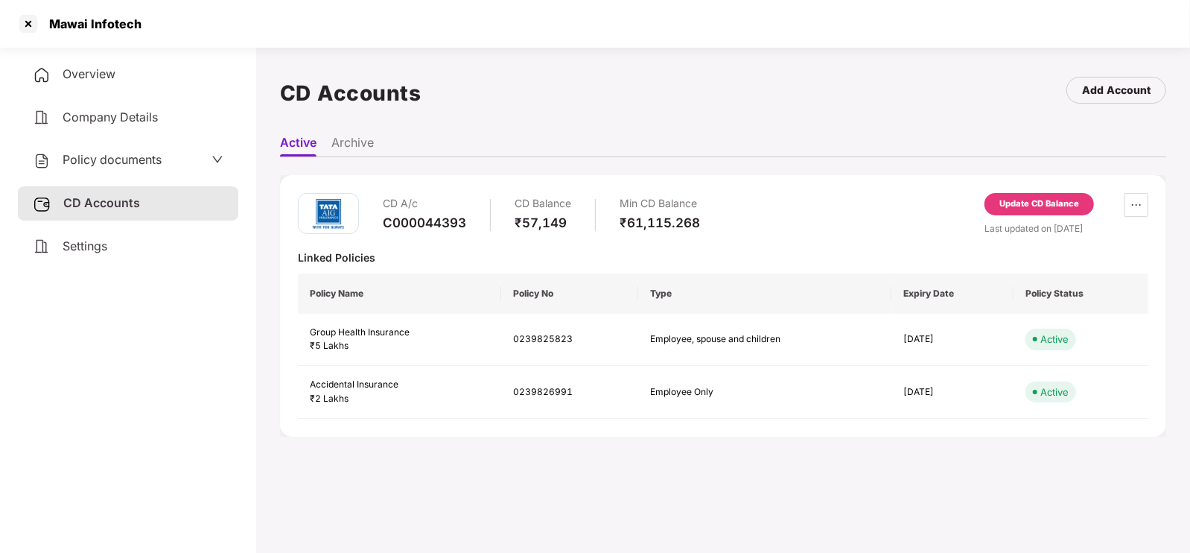
click at [1012, 211] on div "Update CD Balance" at bounding box center [1040, 204] width 110 height 22
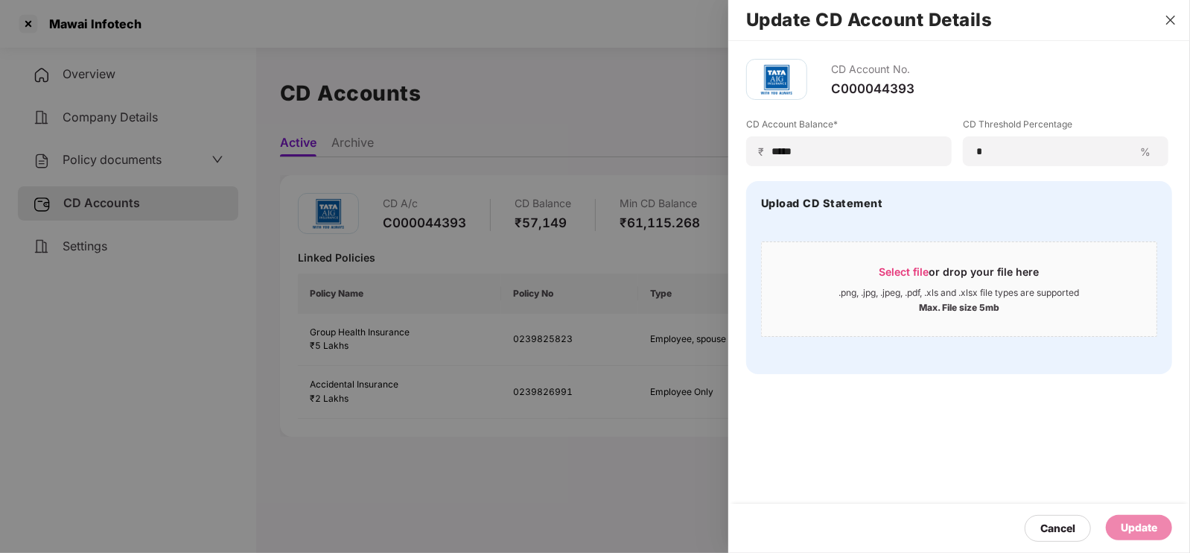
click at [1170, 20] on icon "close" at bounding box center [1171, 20] width 12 height 12
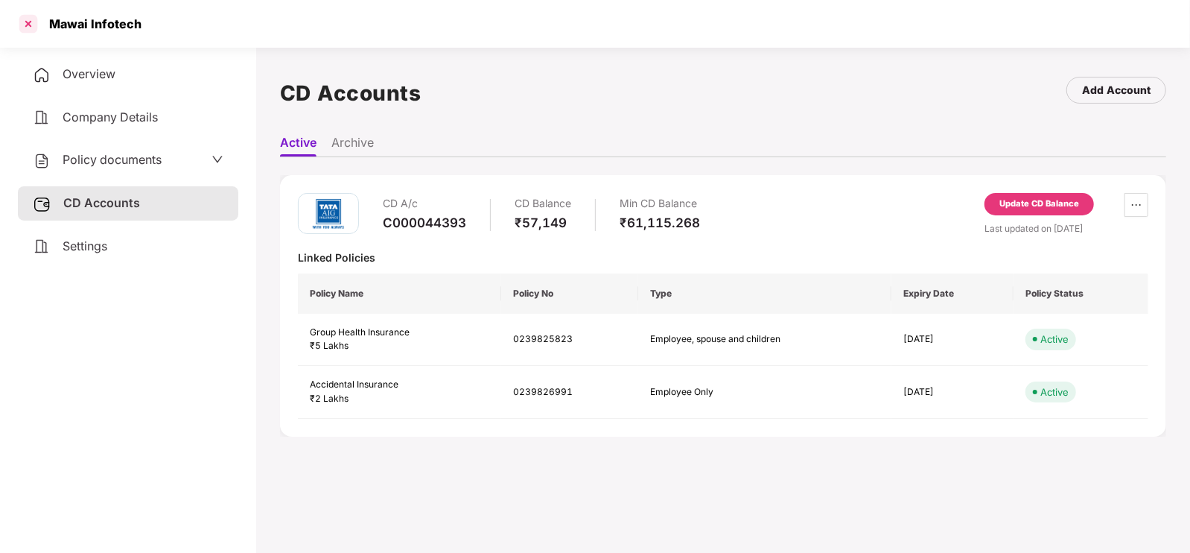
click at [25, 28] on div at bounding box center [28, 24] width 24 height 24
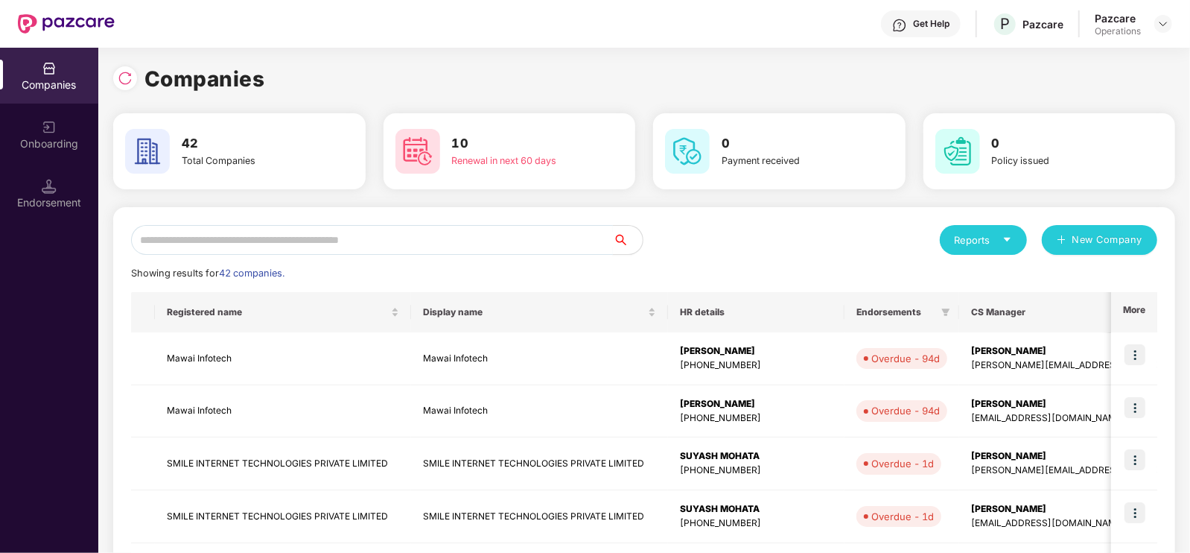
click at [280, 251] on input "text" at bounding box center [372, 240] width 482 height 30
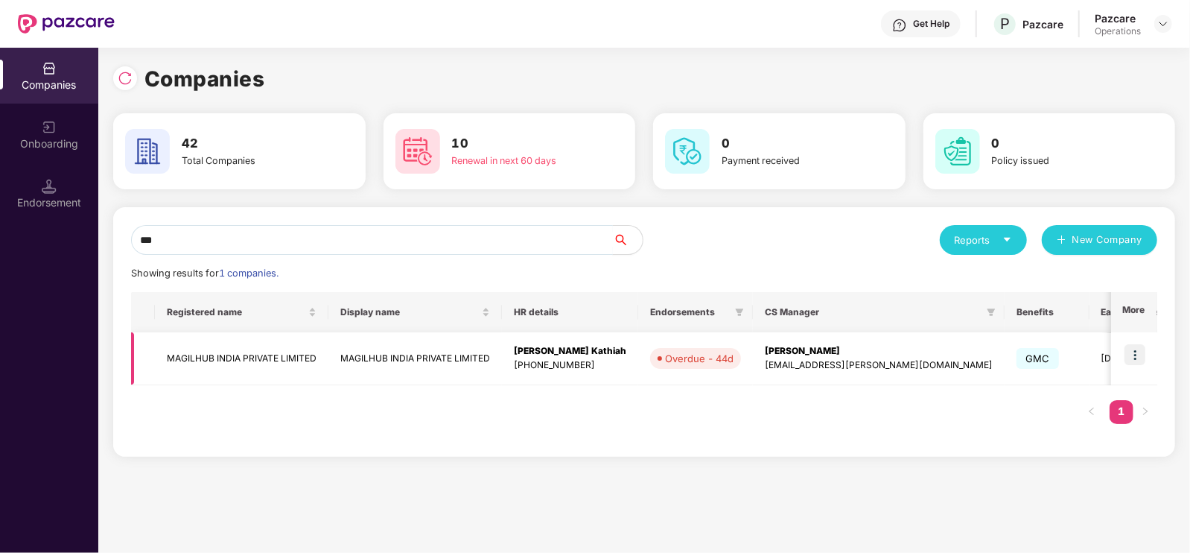
type input "***"
click at [216, 355] on td "MAGILHUB INDIA PRIVATE LIMITED" at bounding box center [242, 358] width 174 height 53
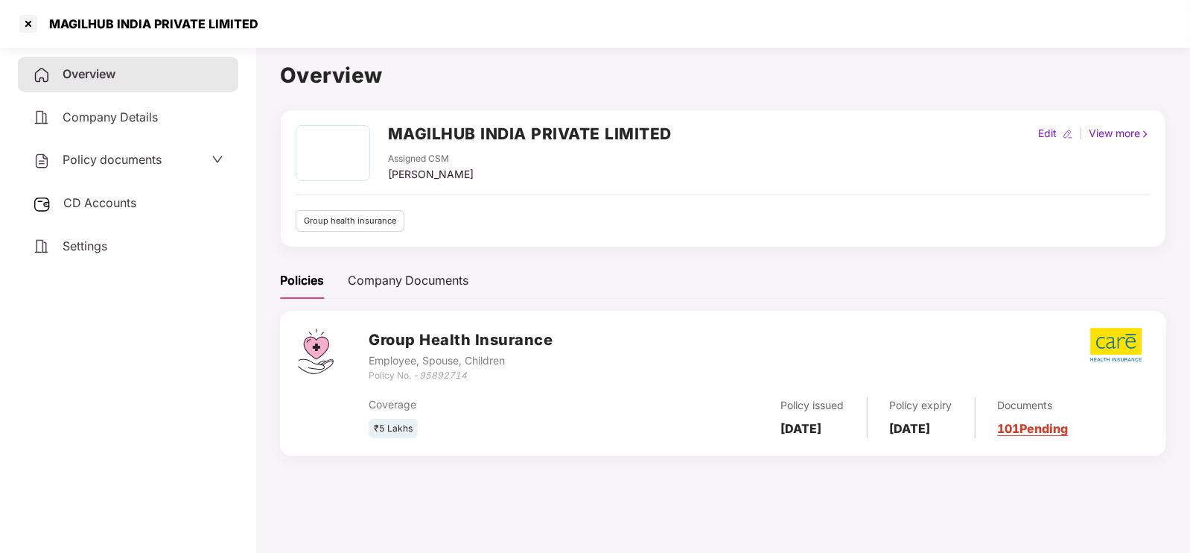
click at [98, 199] on span "CD Accounts" at bounding box center [99, 202] width 73 height 15
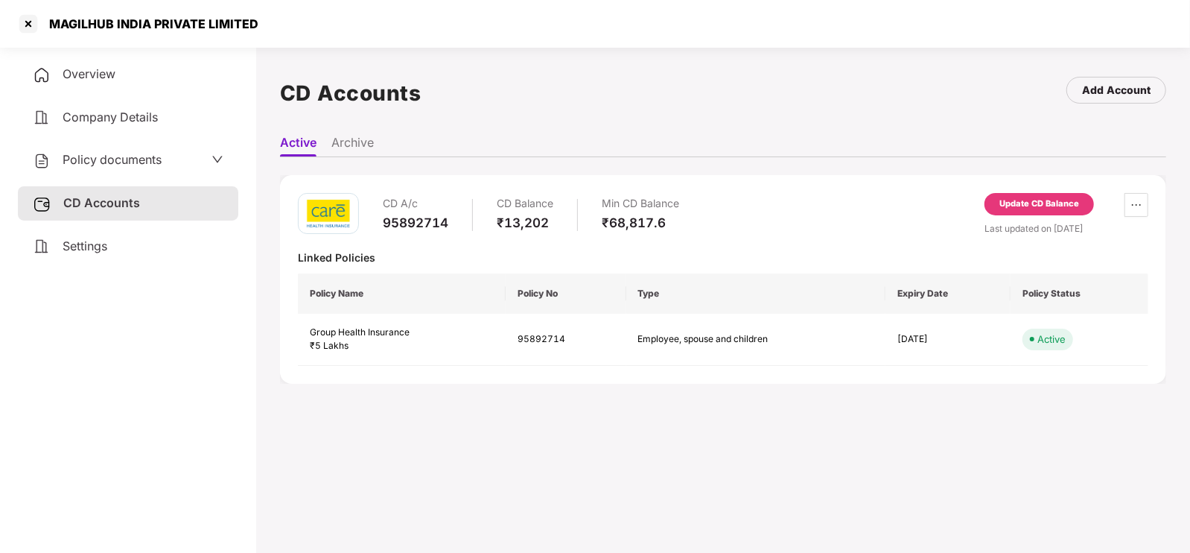
click at [1020, 209] on div "Update CD Balance" at bounding box center [1040, 203] width 80 height 13
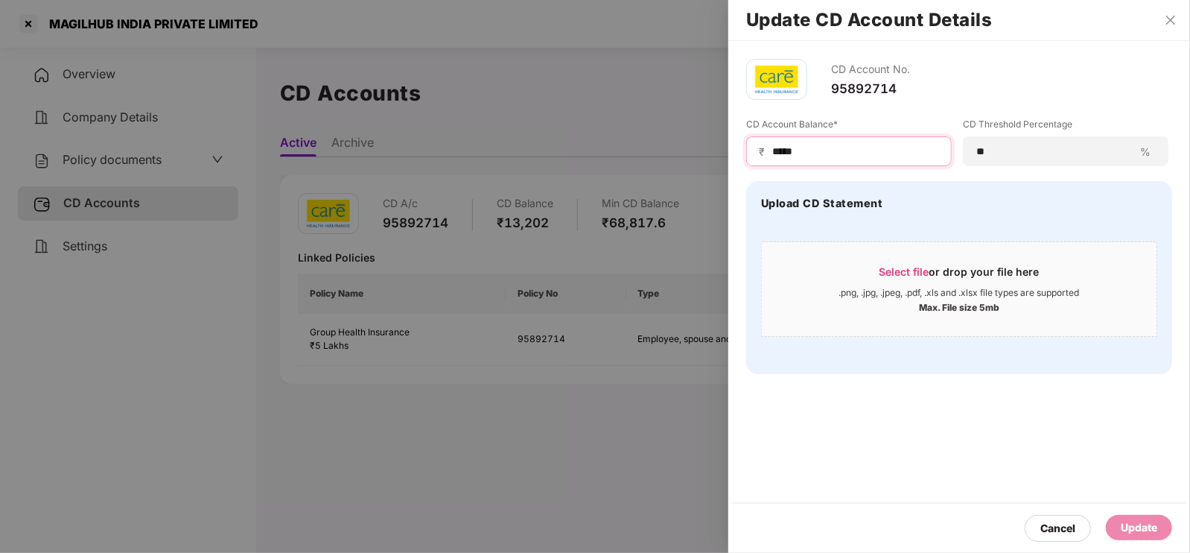
drag, startPoint x: 816, startPoint y: 153, endPoint x: 768, endPoint y: 153, distance: 47.7
click at [768, 153] on div "₹ *****" at bounding box center [849, 151] width 206 height 30
type input "*****"
click at [778, 144] on input "*****" at bounding box center [855, 152] width 168 height 16
click at [1149, 520] on div "Update" at bounding box center [1139, 527] width 37 height 16
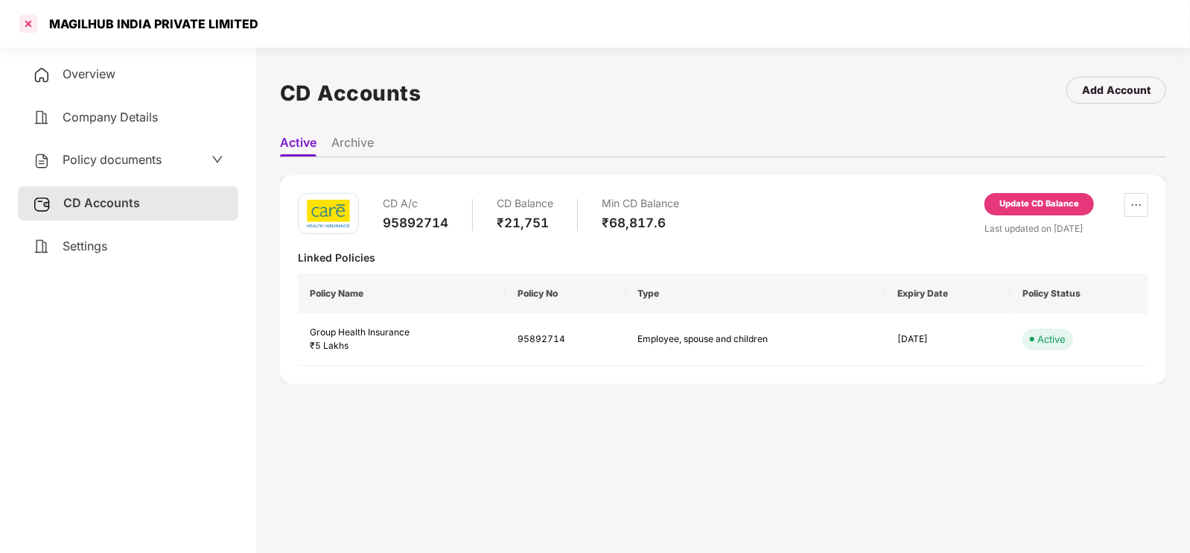
click at [30, 24] on div at bounding box center [28, 24] width 24 height 24
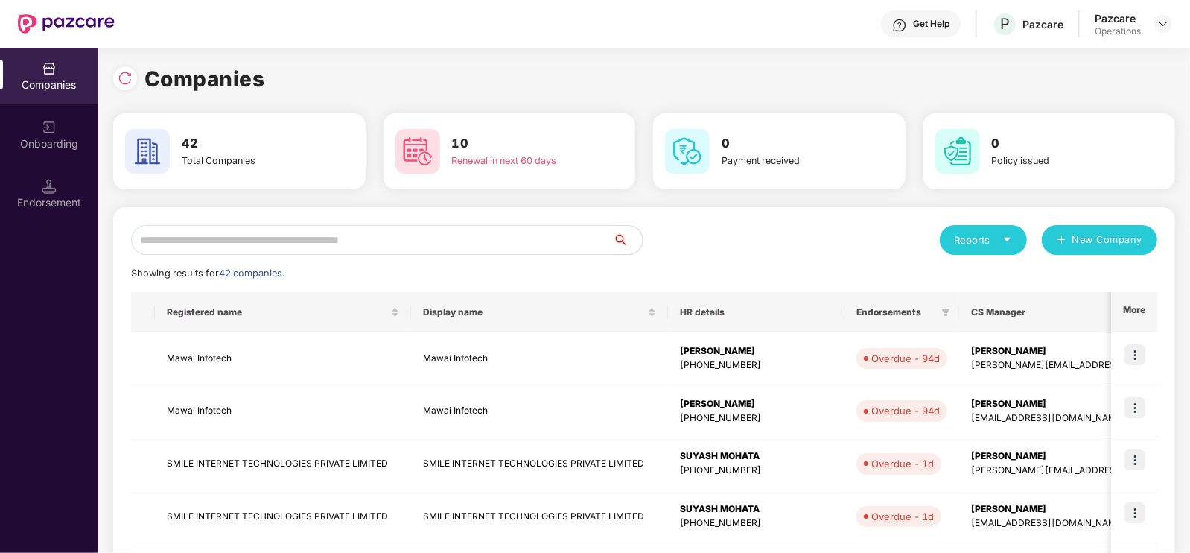
click at [293, 245] on input "text" at bounding box center [372, 240] width 482 height 30
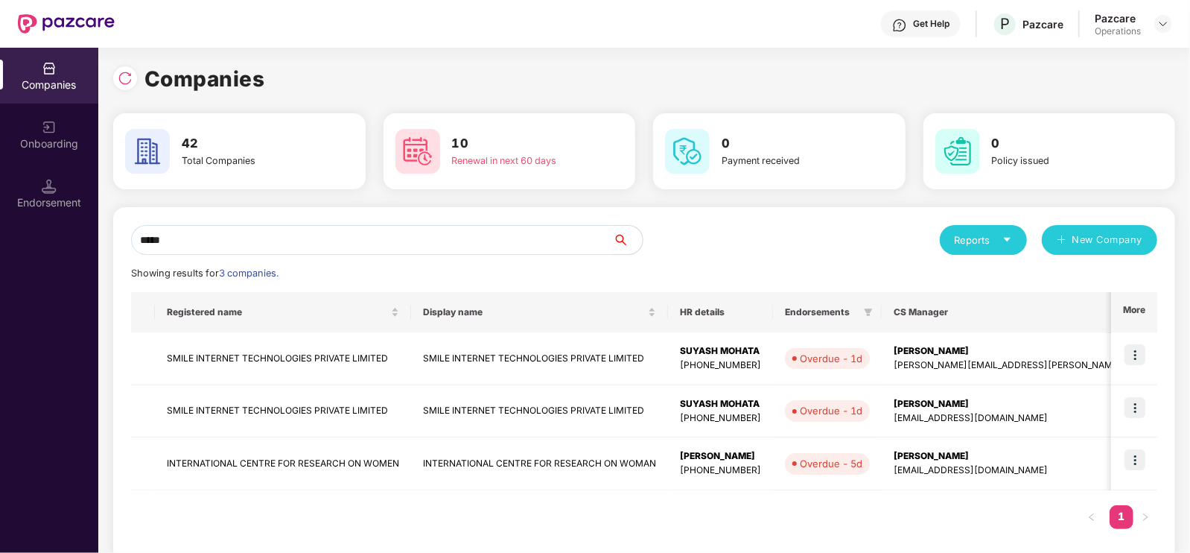
type input "*****"
click at [118, 71] on img at bounding box center [125, 78] width 15 height 15
